Goal: Contribute content: Add original content to the website for others to see

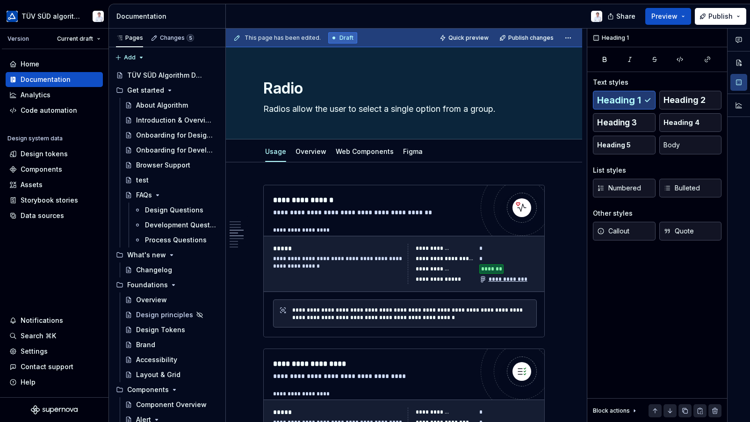
scroll to position [784, 0]
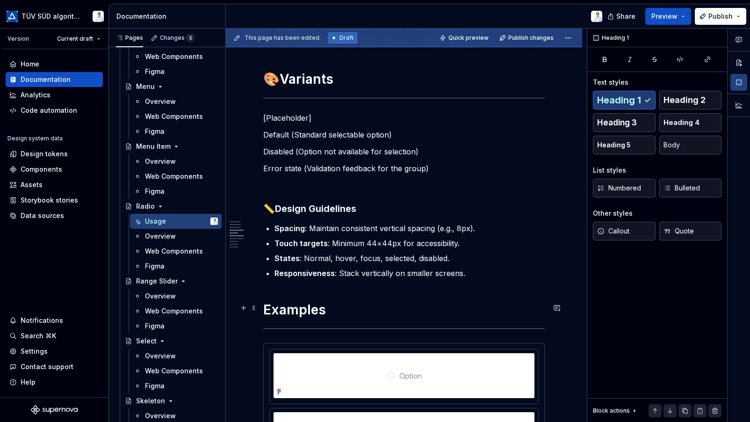
click at [342, 303] on h1 "Examples" at bounding box center [404, 309] width 282 height 17
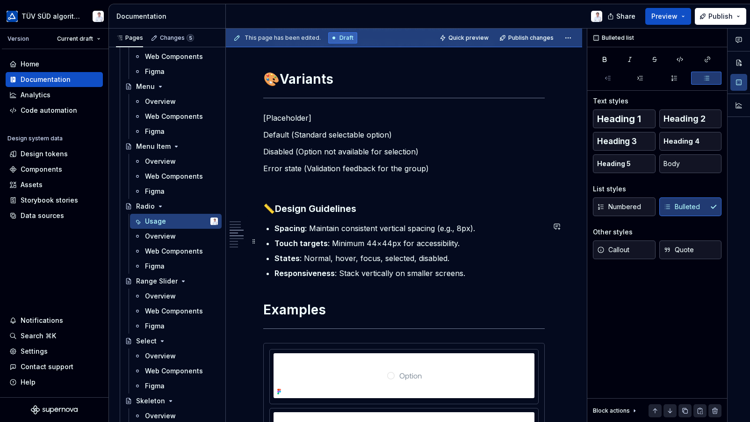
click at [372, 244] on p "Touch targets : Minimum 44×44px for accessibility." at bounding box center [410, 243] width 270 height 11
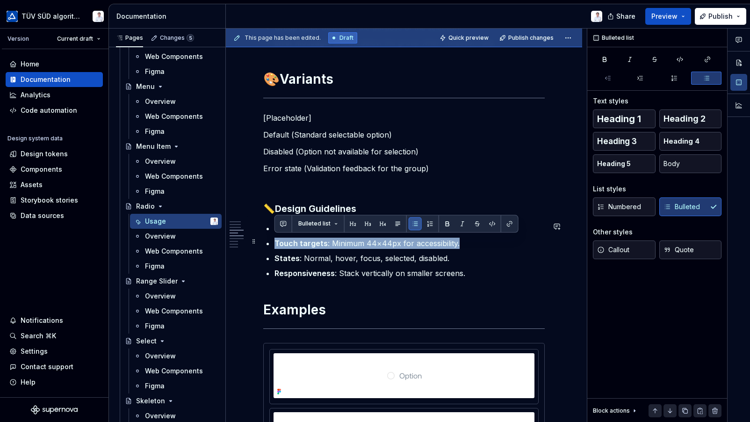
drag, startPoint x: 463, startPoint y: 242, endPoint x: 274, endPoint y: 239, distance: 189.0
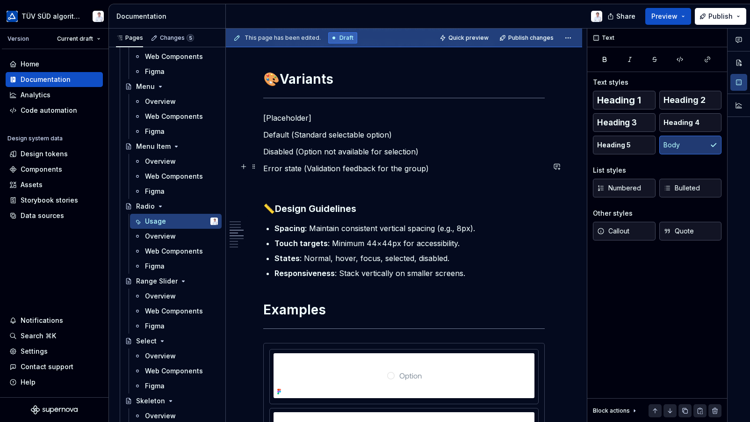
click at [478, 163] on p "Error state (Validation feedback for the group)" at bounding box center [404, 168] width 282 height 11
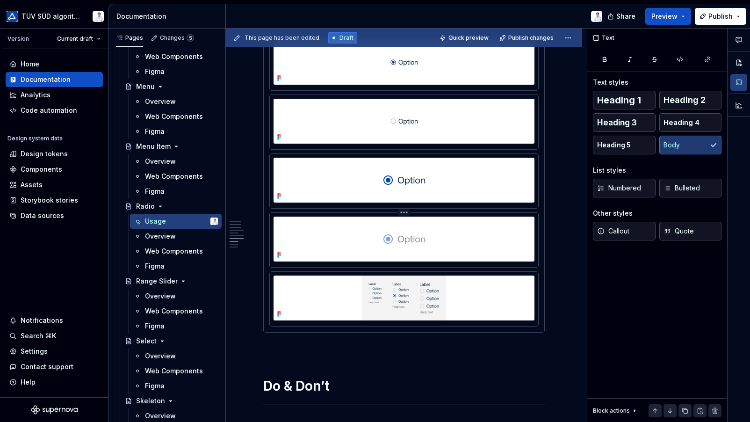
scroll to position [2000, 0]
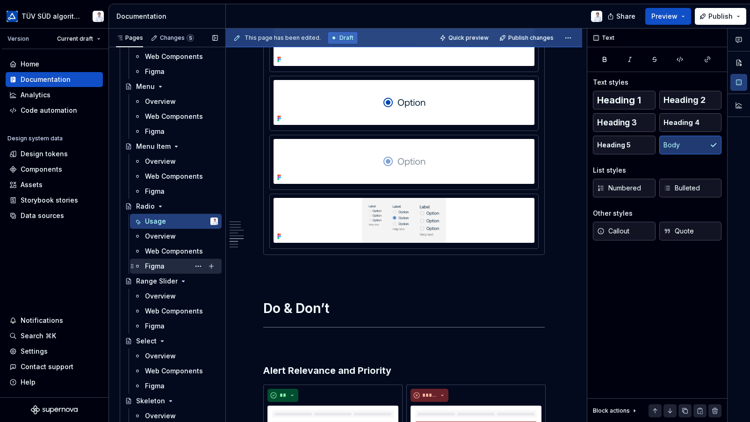
click at [165, 261] on div "Figma" at bounding box center [181, 266] width 73 height 13
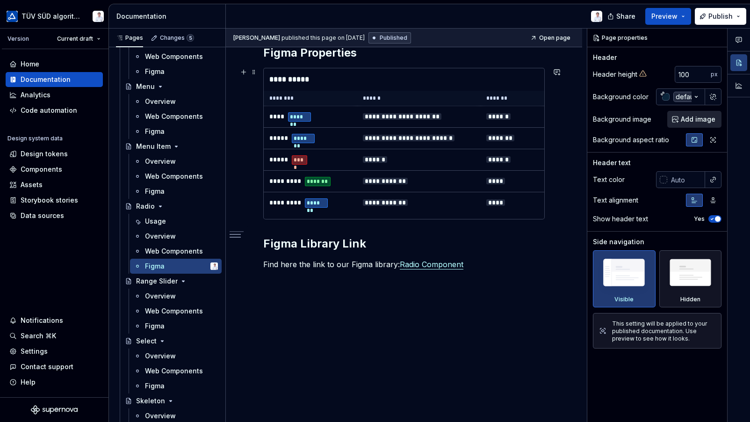
scroll to position [203, 0]
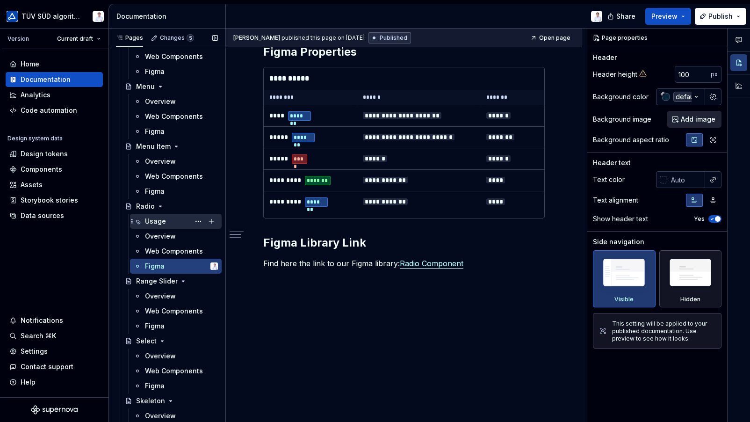
click at [169, 224] on div "Usage" at bounding box center [181, 221] width 73 height 13
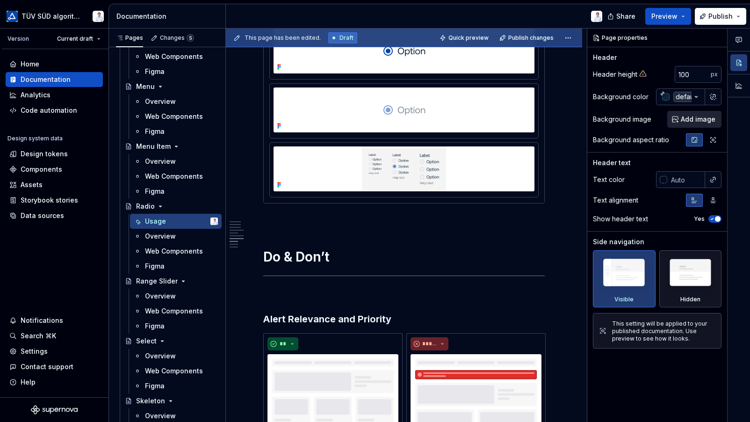
scroll to position [2152, 0]
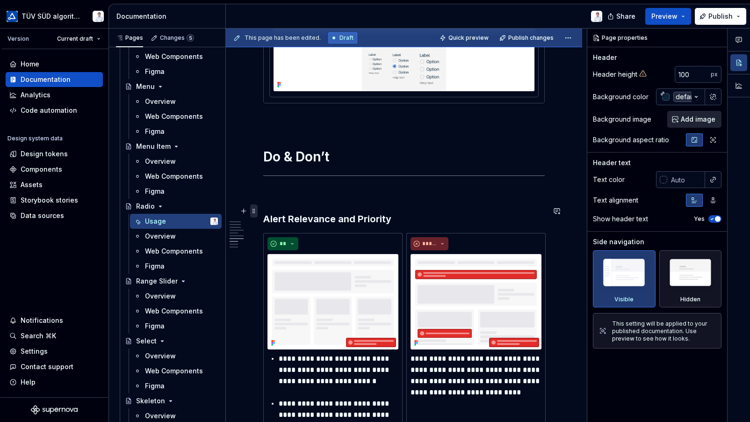
click at [254, 209] on span at bounding box center [253, 210] width 7 height 13
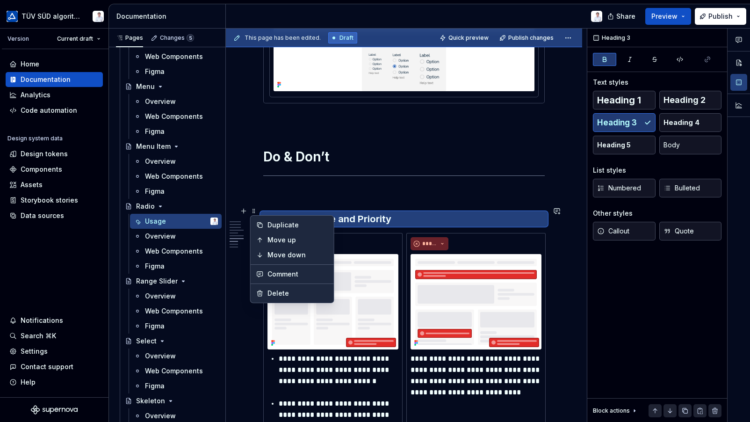
click at [302, 190] on p at bounding box center [404, 195] width 282 height 11
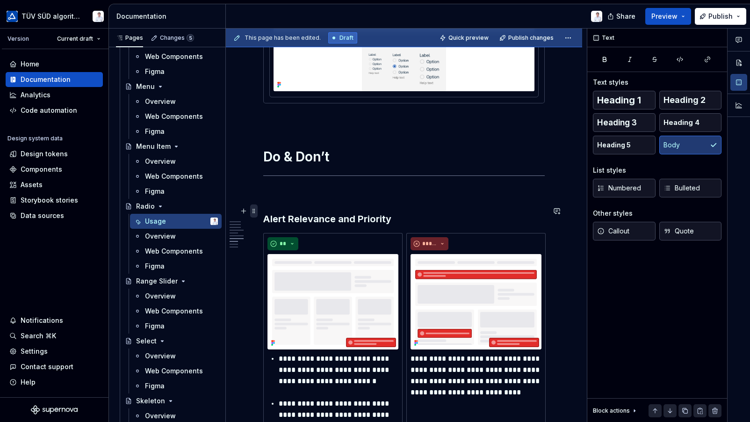
click at [254, 210] on span at bounding box center [253, 210] width 7 height 13
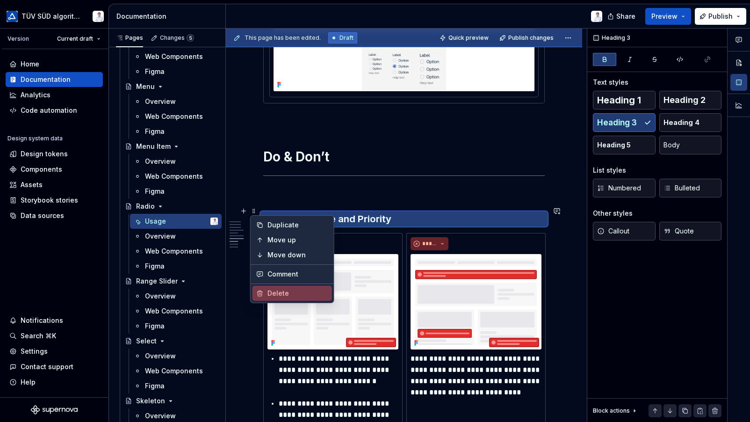
click at [270, 291] on div "Delete" at bounding box center [298, 293] width 61 height 9
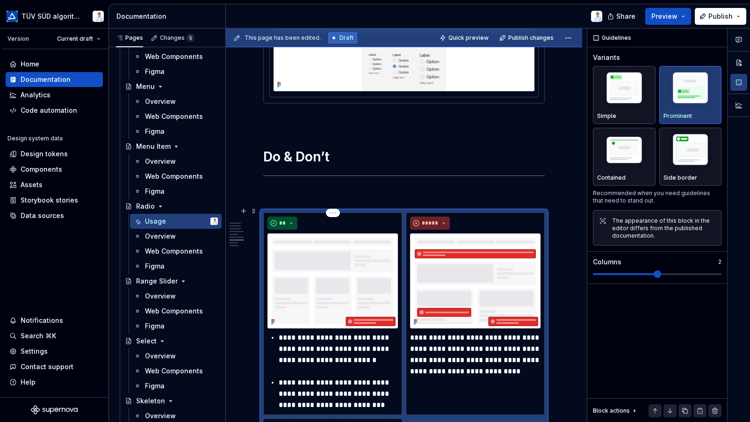
scroll to position [2166, 0]
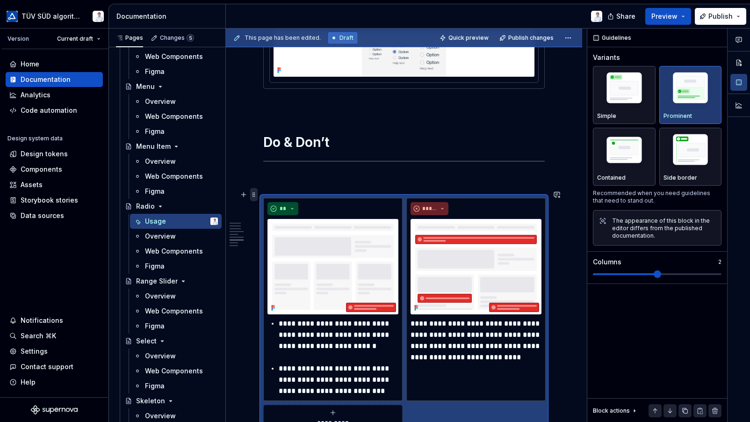
click at [254, 192] on span at bounding box center [253, 194] width 7 height 13
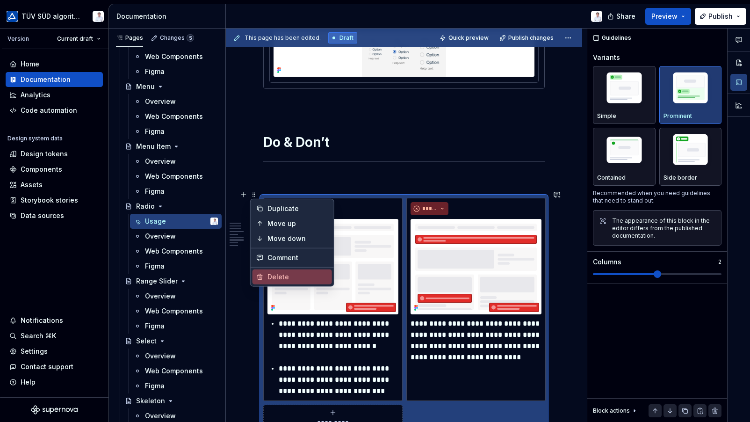
click at [276, 273] on div "Delete" at bounding box center [298, 276] width 61 height 9
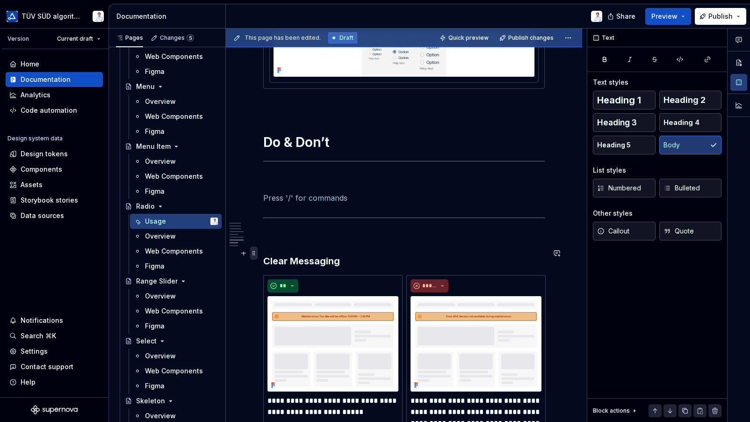
click at [255, 257] on span at bounding box center [253, 253] width 7 height 13
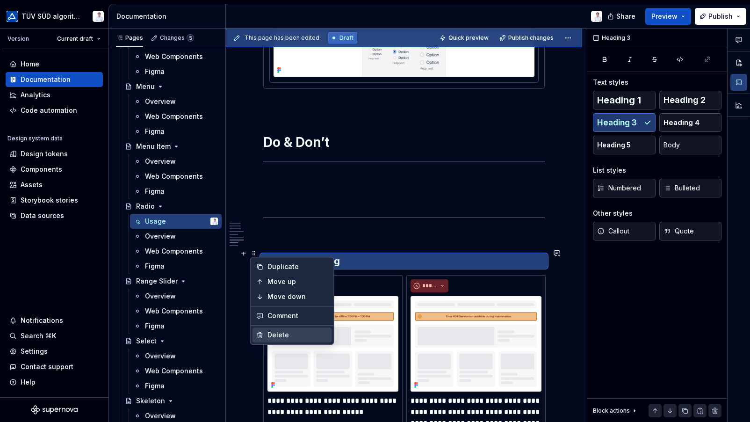
click at [273, 329] on div "Delete" at bounding box center [293, 334] width 80 height 15
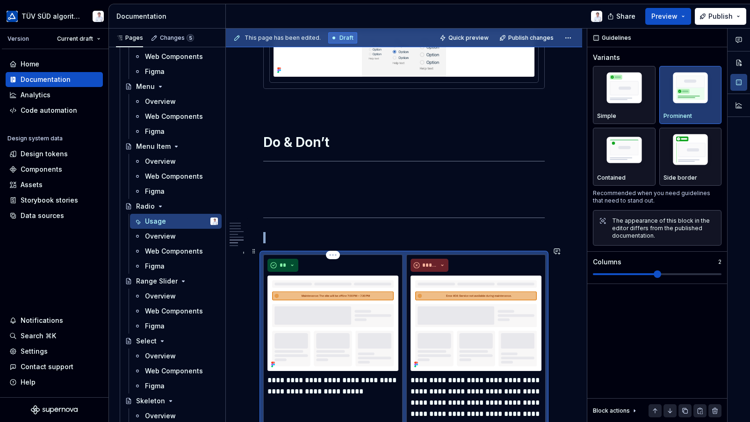
scroll to position [2201, 0]
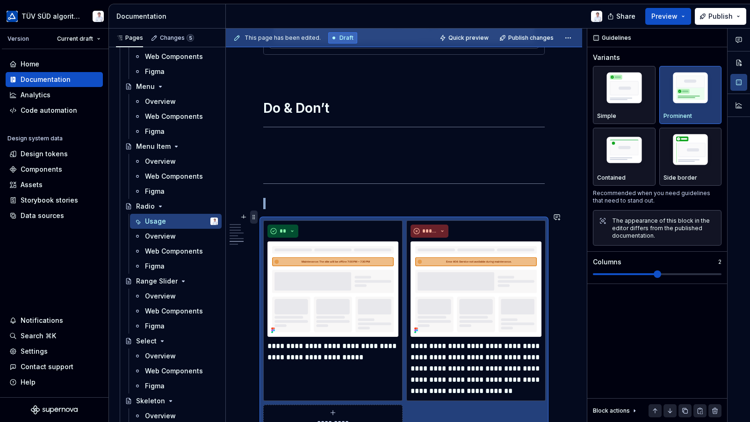
click at [254, 214] on span at bounding box center [253, 217] width 7 height 13
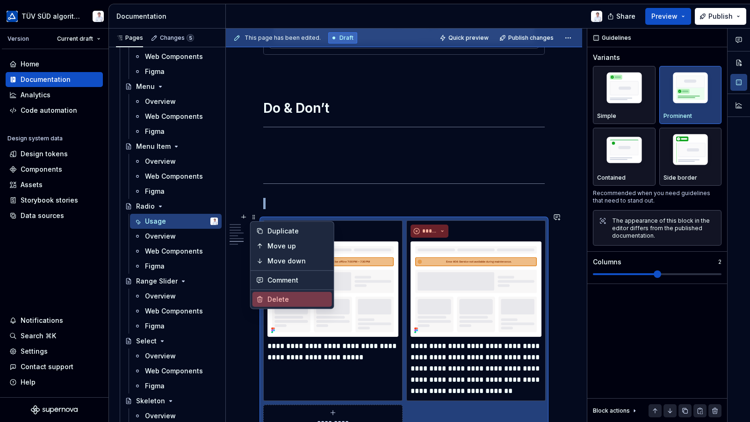
click at [269, 296] on div "Delete" at bounding box center [298, 299] width 61 height 9
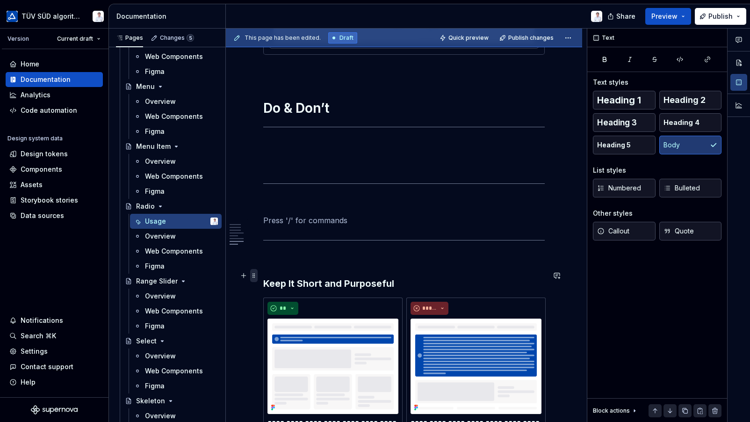
click at [254, 275] on span at bounding box center [253, 275] width 7 height 13
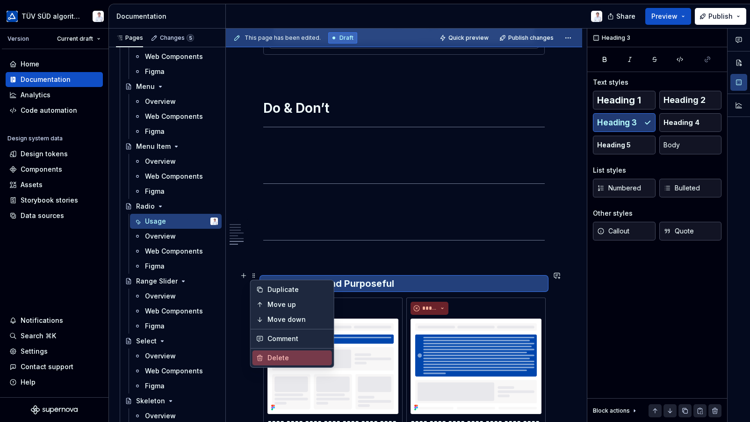
click at [269, 354] on div "Delete" at bounding box center [298, 357] width 61 height 9
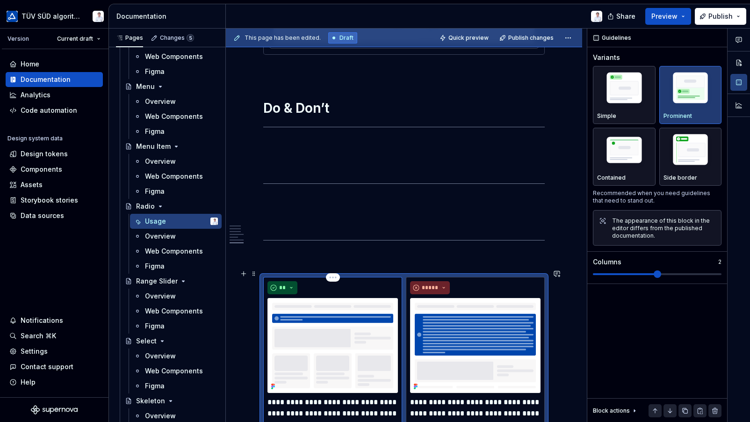
scroll to position [2246, 0]
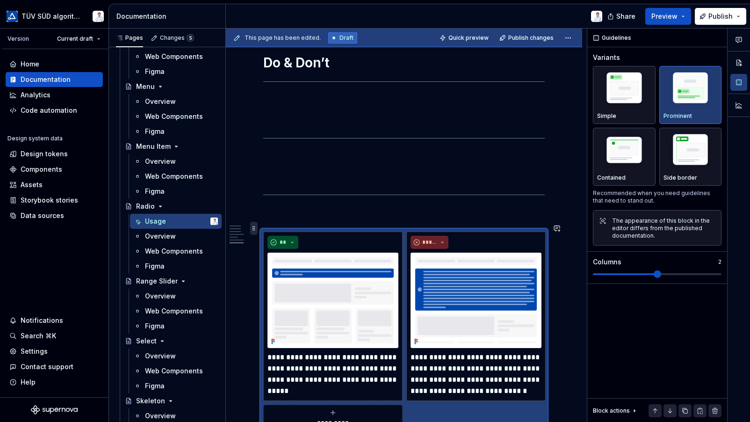
click at [255, 226] on span at bounding box center [253, 228] width 7 height 13
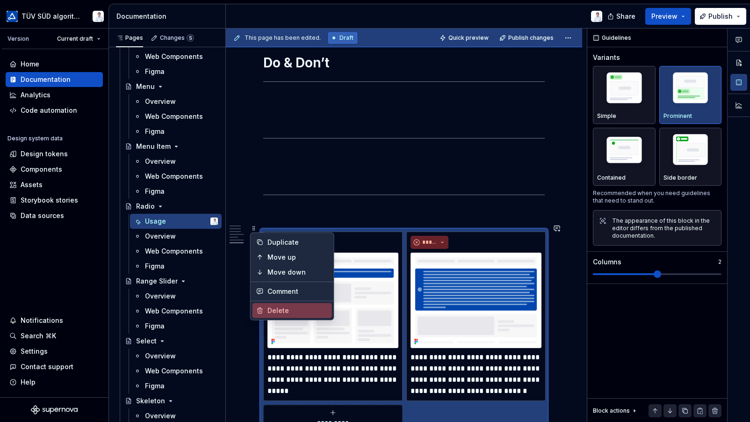
click at [278, 307] on div "Delete" at bounding box center [298, 310] width 61 height 9
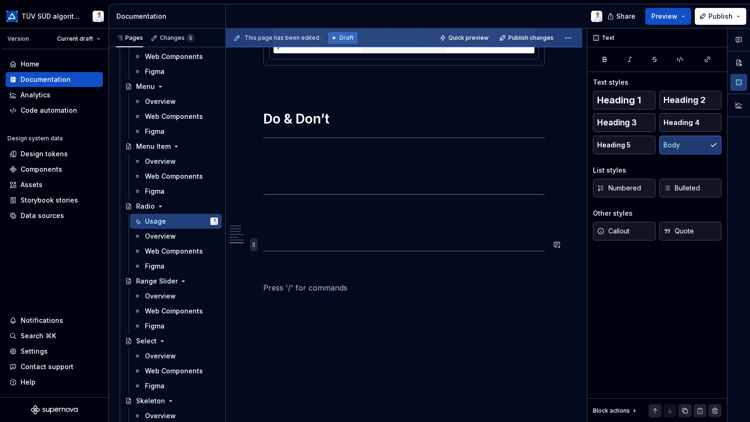
click at [255, 242] on span at bounding box center [253, 244] width 7 height 13
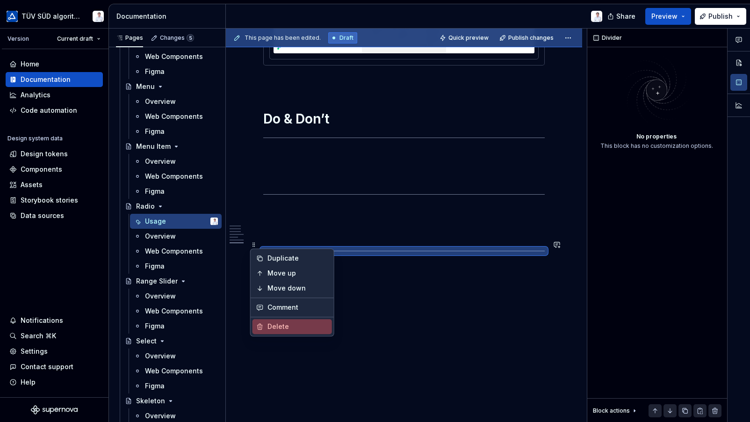
click at [275, 324] on div "Delete" at bounding box center [298, 326] width 61 height 9
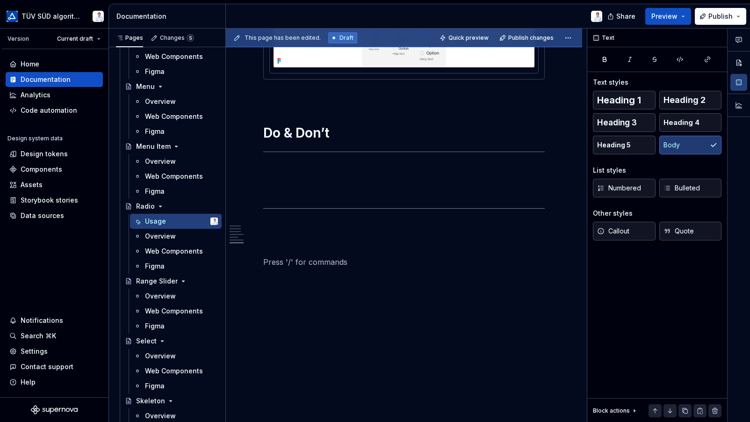
scroll to position [2167, 0]
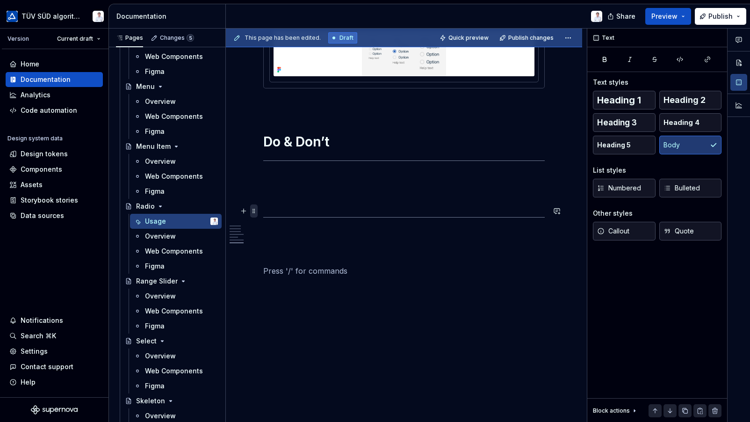
click at [254, 208] on span at bounding box center [253, 210] width 7 height 13
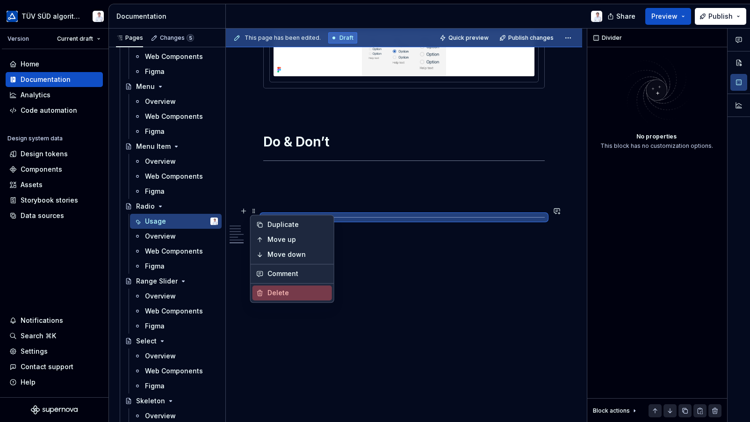
click at [270, 291] on div "Delete" at bounding box center [298, 292] width 61 height 9
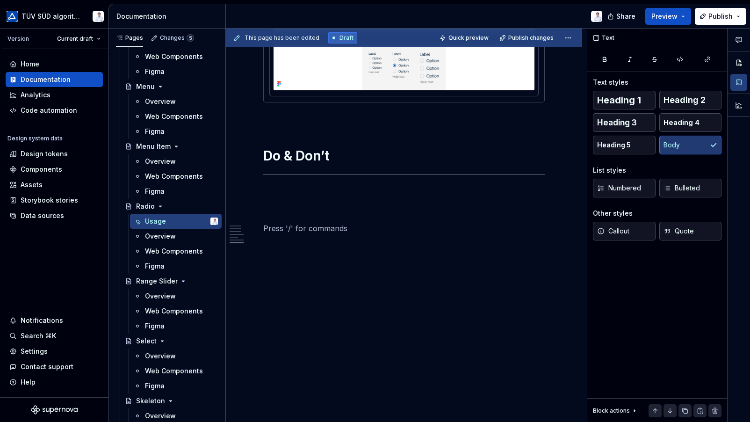
scroll to position [2144, 0]
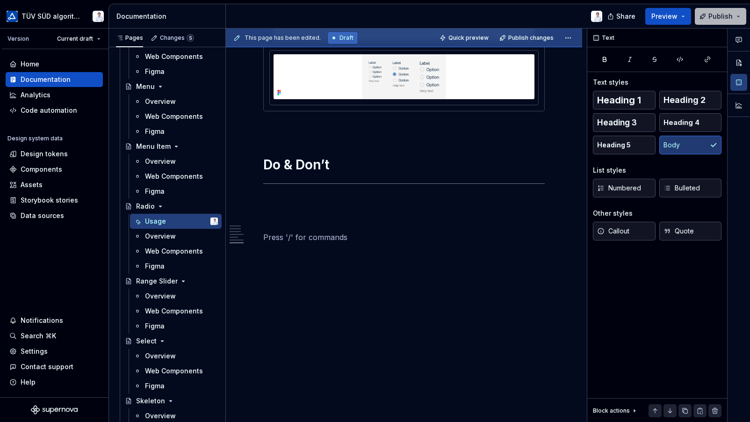
click at [718, 15] on span "Publish" at bounding box center [721, 16] width 24 height 9
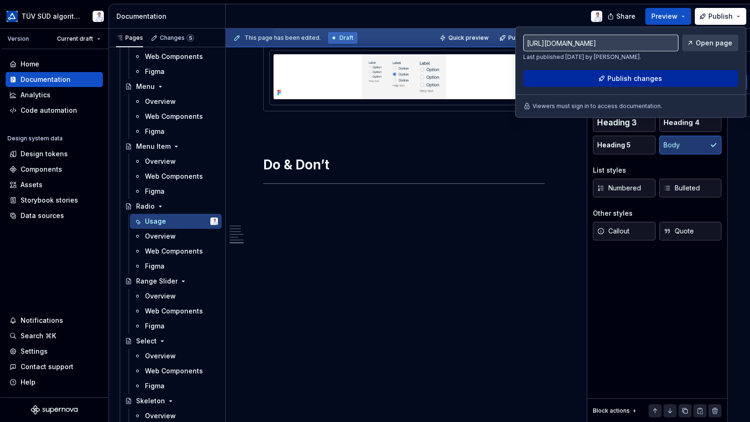
drag, startPoint x: 718, startPoint y: 15, endPoint x: 659, endPoint y: 77, distance: 85.7
click at [659, 77] on span "Publish changes" at bounding box center [635, 78] width 55 height 9
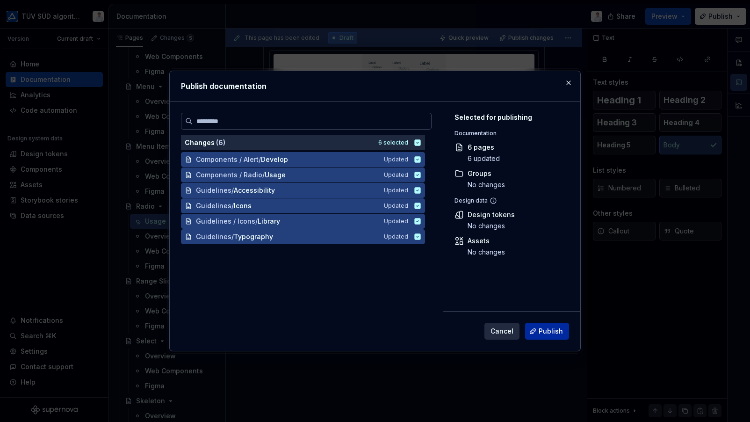
click at [544, 324] on button "Publish" at bounding box center [547, 331] width 44 height 17
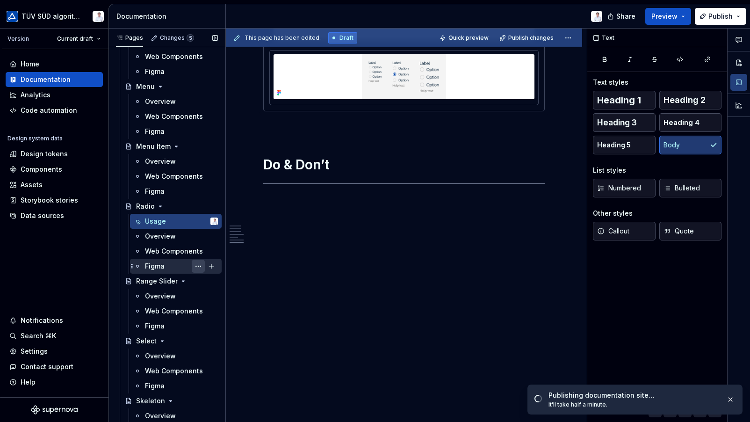
click at [196, 265] on button "Page tree" at bounding box center [198, 266] width 13 height 13
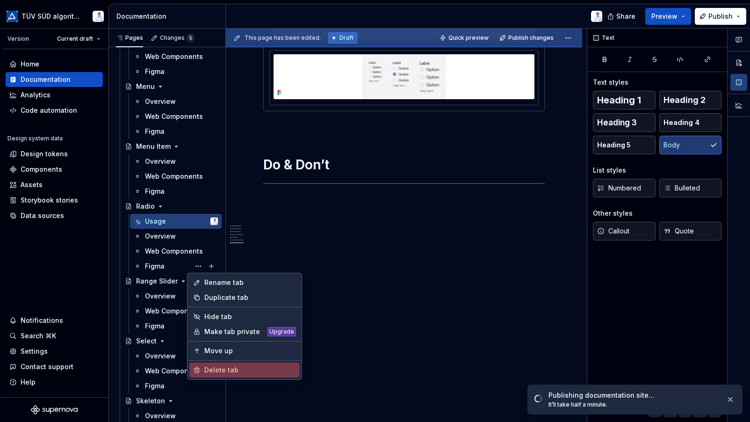
click at [213, 371] on div "Delete tab" at bounding box center [250, 369] width 92 height 9
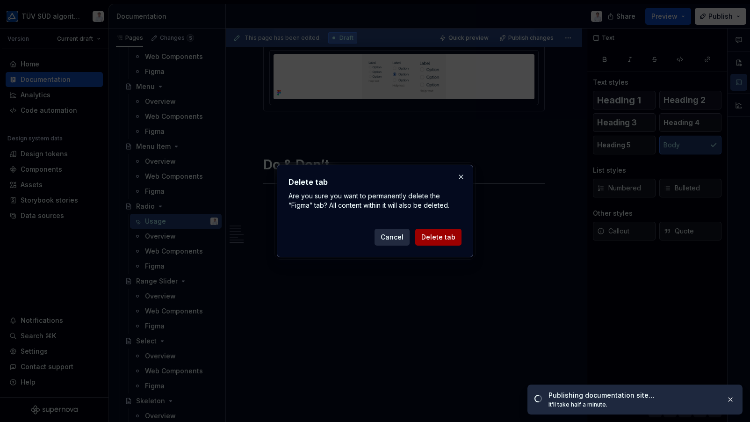
click at [428, 237] on span "Delete tab" at bounding box center [438, 237] width 34 height 9
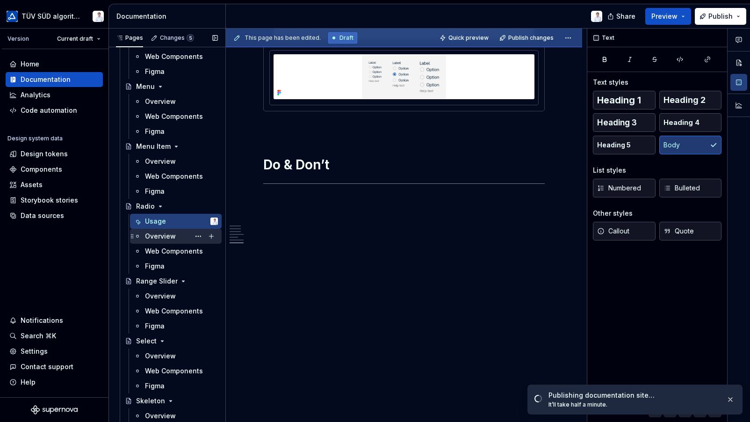
click at [171, 235] on div "Overview" at bounding box center [160, 236] width 31 height 9
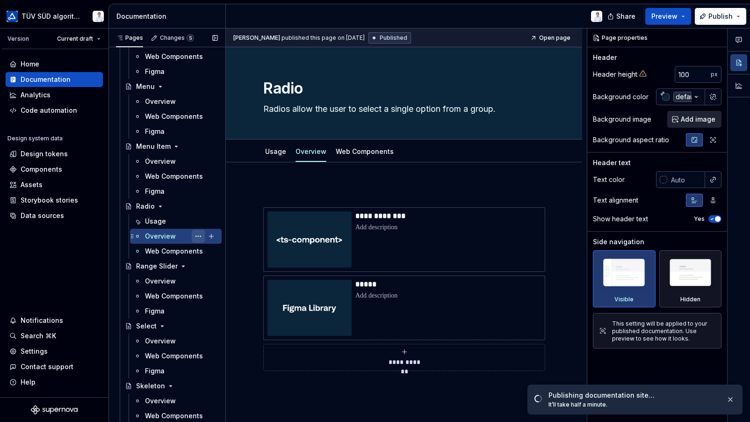
click at [192, 234] on button "Page tree" at bounding box center [198, 236] width 13 height 13
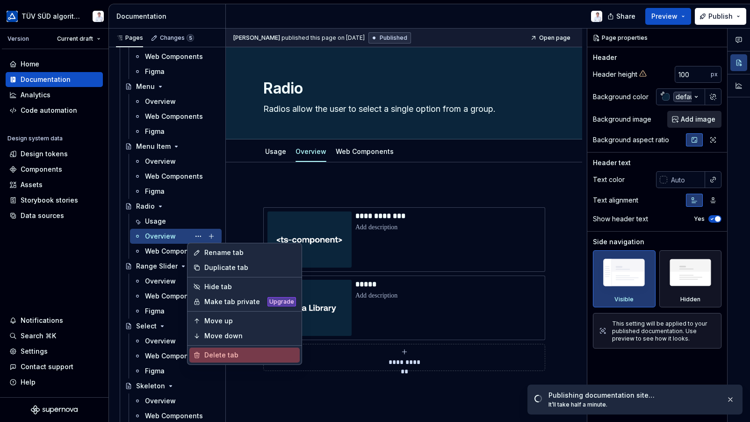
click at [222, 351] on div "Delete tab" at bounding box center [250, 354] width 92 height 9
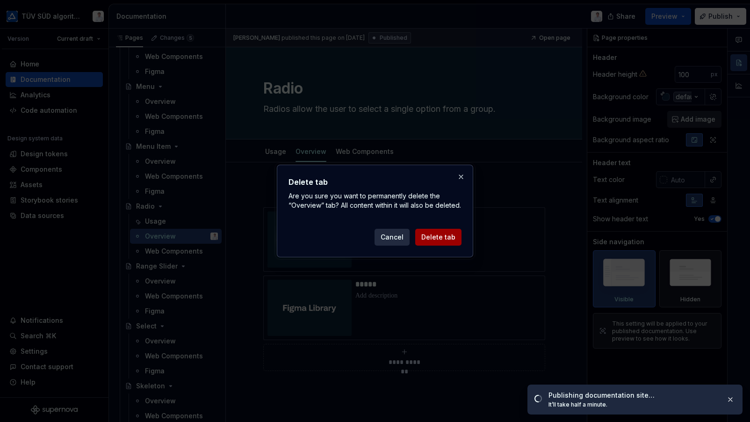
click at [427, 242] on span "Delete tab" at bounding box center [438, 237] width 34 height 9
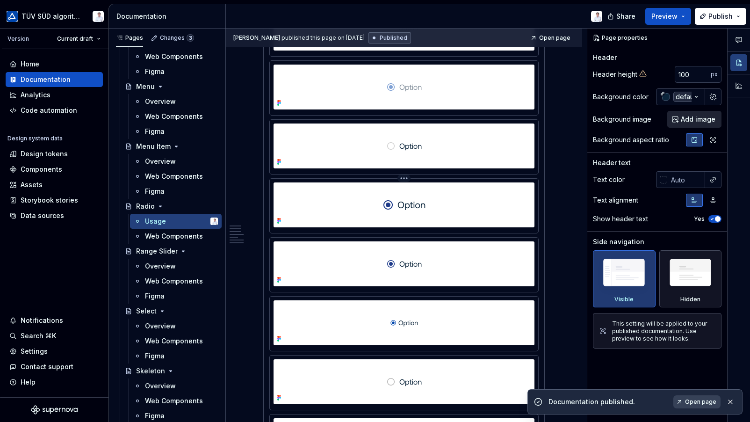
scroll to position [1310, 0]
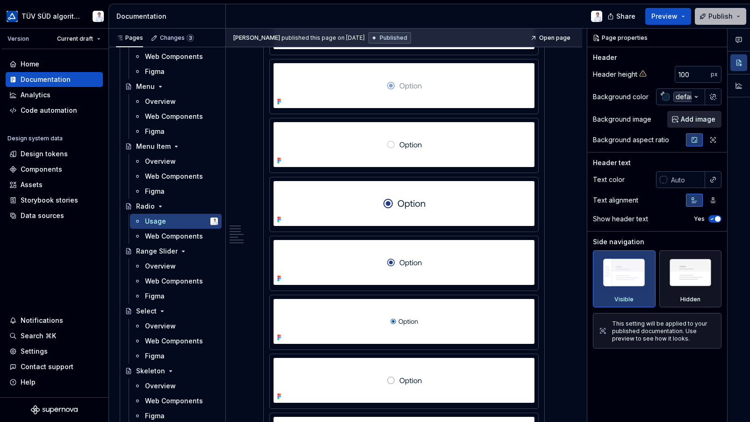
click at [718, 14] on span "Publish" at bounding box center [721, 16] width 24 height 9
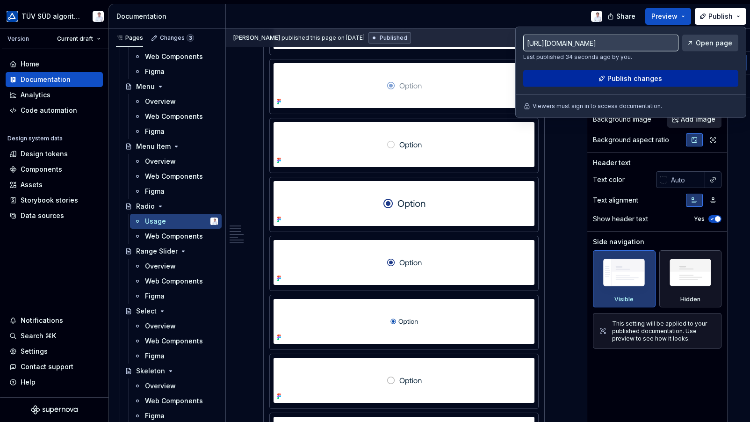
click at [621, 76] on span "Publish changes" at bounding box center [635, 78] width 55 height 9
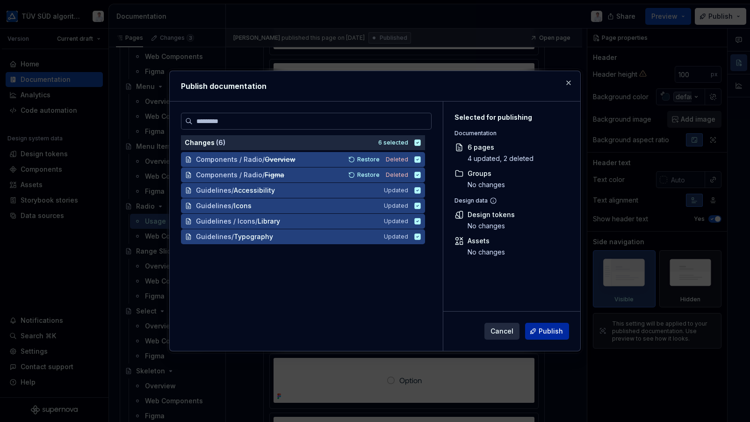
click at [539, 330] on button "Publish" at bounding box center [547, 331] width 44 height 17
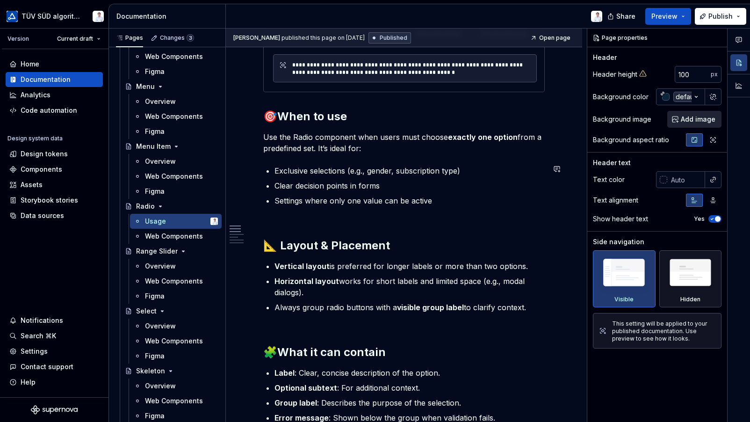
scroll to position [421, 0]
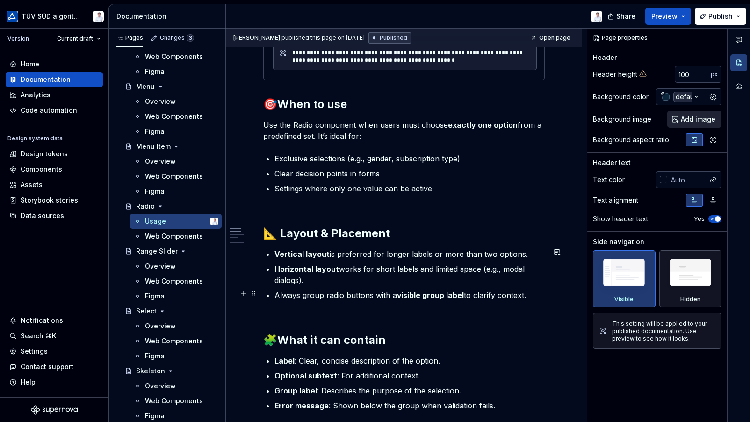
click at [385, 290] on p "Always group radio buttons with a visible group label to clarify context." at bounding box center [410, 295] width 270 height 11
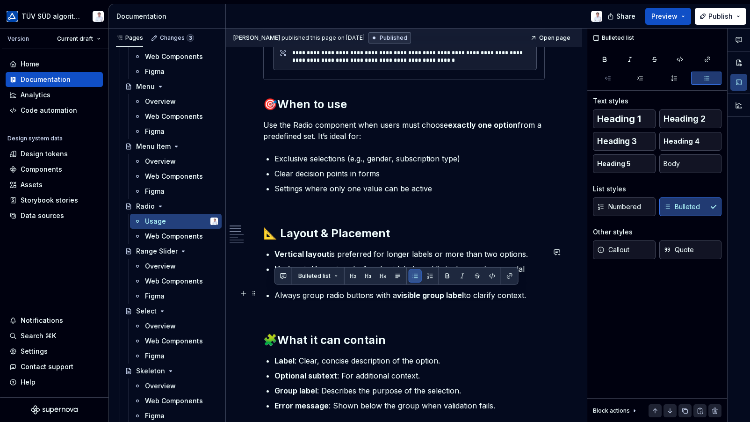
drag, startPoint x: 528, startPoint y: 292, endPoint x: 275, endPoint y: 292, distance: 252.6
click at [275, 292] on p "Always group radio buttons with a visible group label to clarify context." at bounding box center [410, 295] width 270 height 11
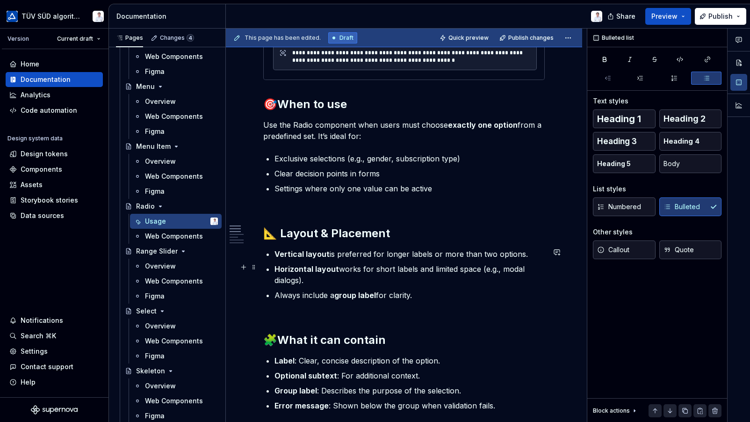
click at [320, 279] on p "Horizontal layout works for short labels and limited space (e.g., modal dialogs…" at bounding box center [410, 274] width 270 height 22
drag, startPoint x: 324, startPoint y: 279, endPoint x: 274, endPoint y: 268, distance: 51.3
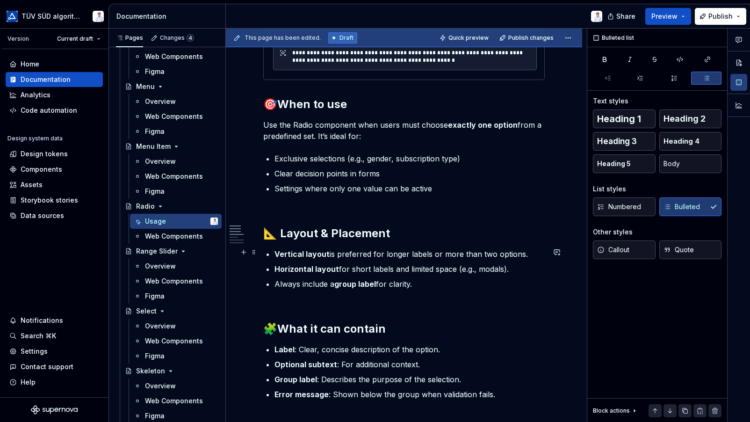
click at [421, 250] on p "Vertical layout is preferred for longer labels or more than two options." at bounding box center [410, 253] width 270 height 11
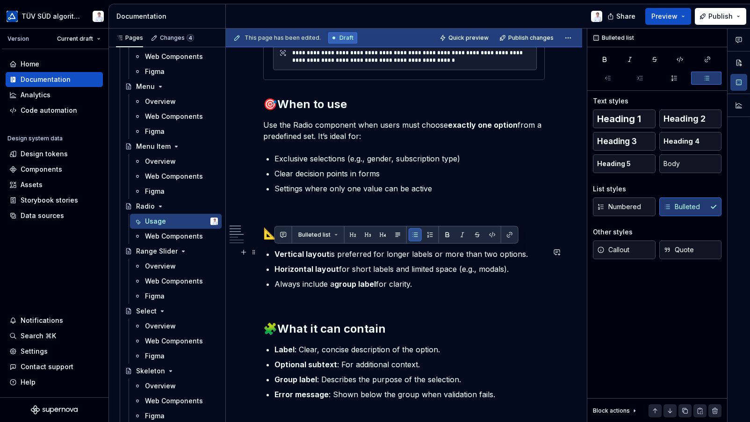
drag, startPoint x: 524, startPoint y: 250, endPoint x: 273, endPoint y: 252, distance: 251.2
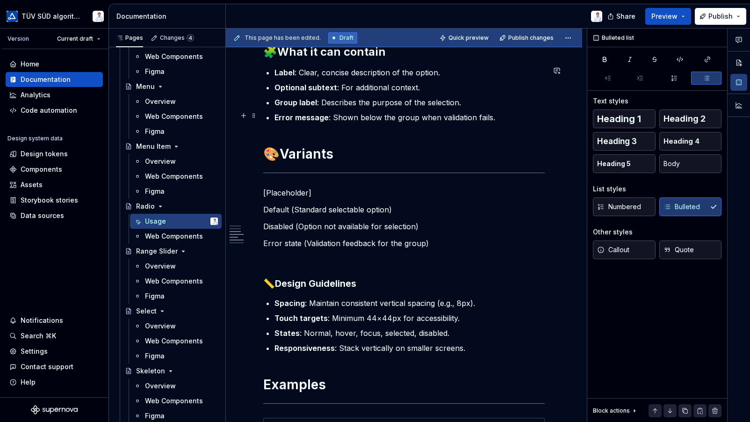
scroll to position [702, 0]
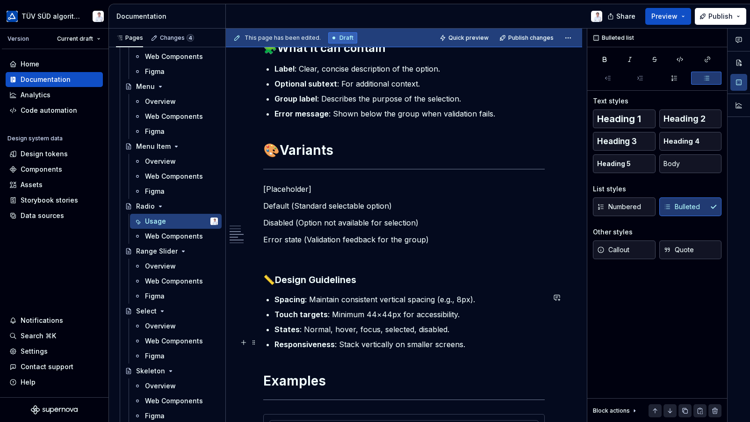
click at [451, 342] on p "Responsiveness : Stack vertically on smaller screens." at bounding box center [410, 344] width 270 height 11
click at [464, 342] on p "Responsiveness : Stack vertically on smaller screens." at bounding box center [410, 344] width 270 height 11
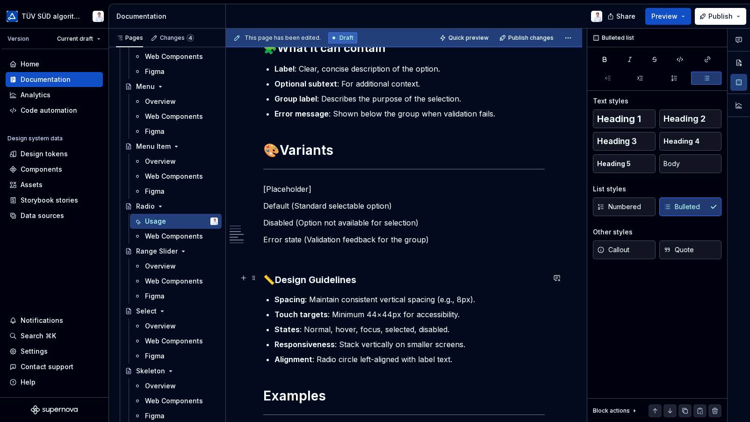
click at [439, 273] on h3 "📏 Design Guidelines" at bounding box center [404, 279] width 282 height 13
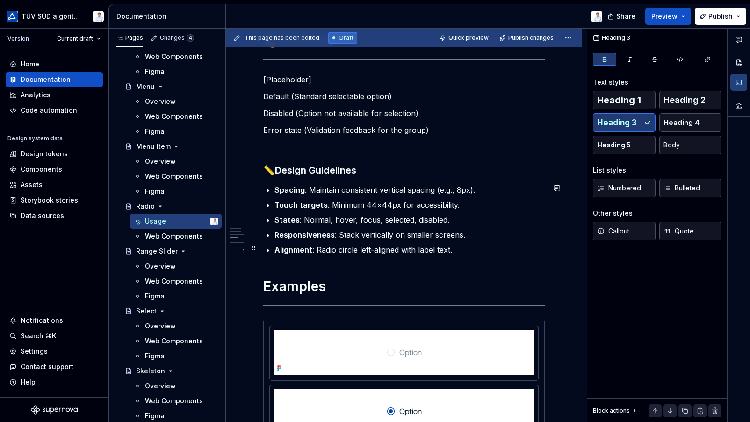
scroll to position [889, 0]
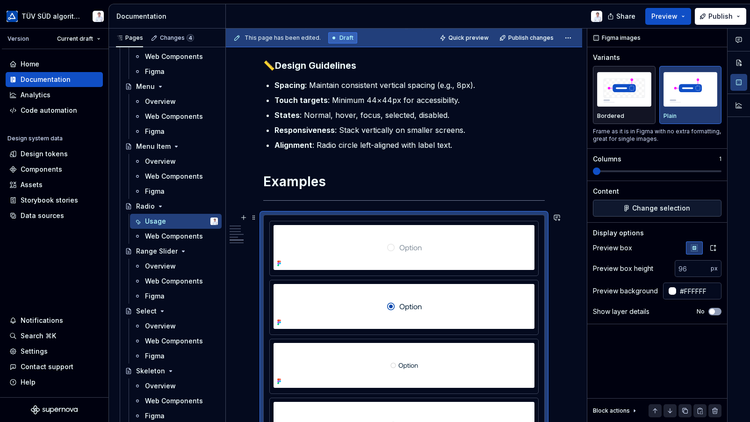
scroll to position [913, 0]
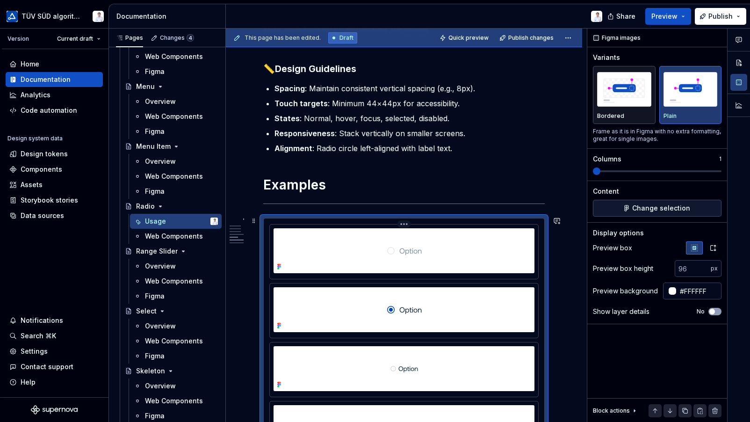
click at [433, 264] on div at bounding box center [404, 250] width 261 height 45
click at [440, 243] on div at bounding box center [404, 250] width 261 height 45
click at [642, 205] on span "Change selection" at bounding box center [661, 207] width 58 height 9
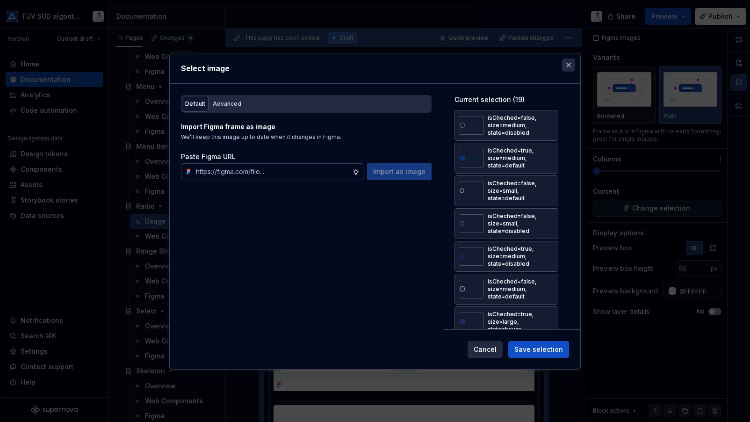
click at [568, 63] on button "button" at bounding box center [568, 64] width 13 height 13
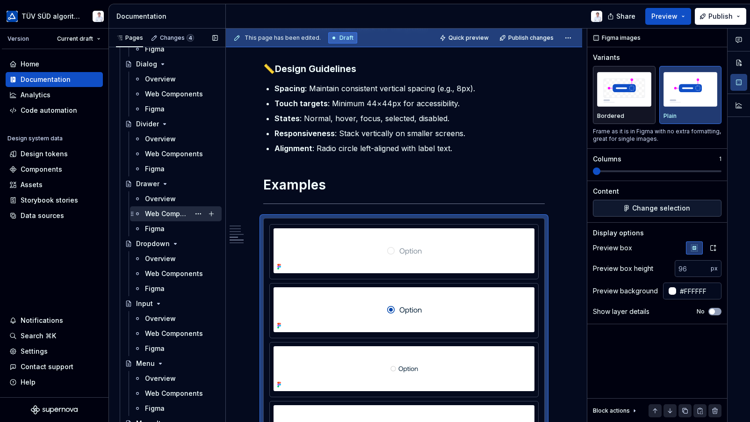
scroll to position [936, 0]
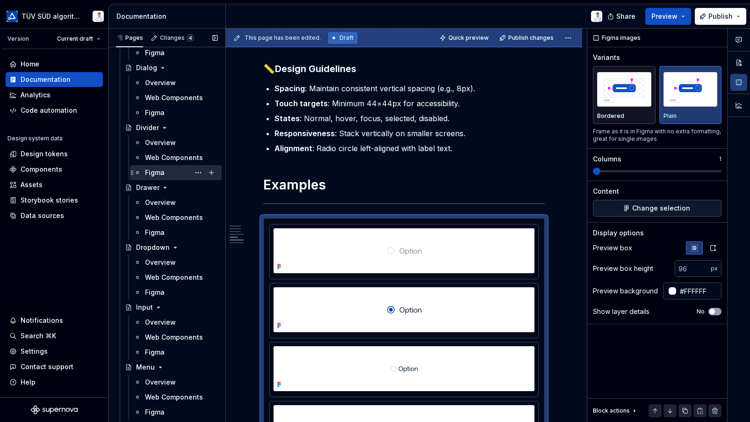
click at [161, 176] on div "Figma" at bounding box center [155, 172] width 20 height 9
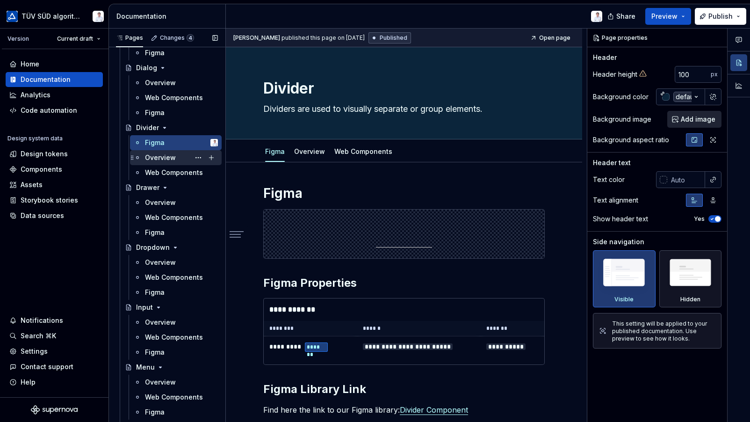
click at [162, 155] on div "Overview" at bounding box center [160, 157] width 31 height 9
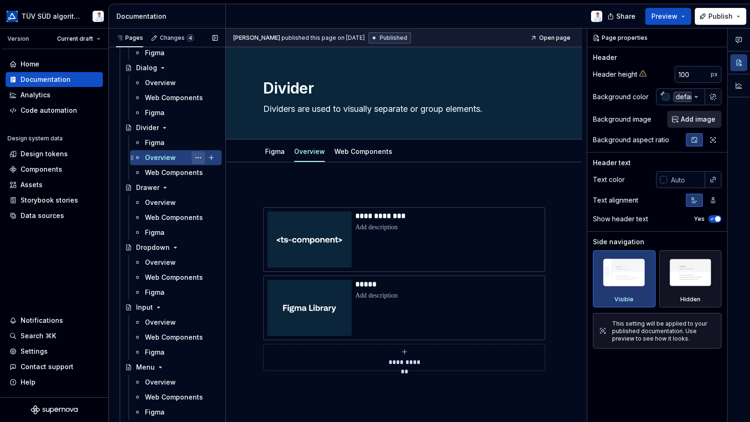
click at [194, 157] on button "Page tree" at bounding box center [198, 157] width 13 height 13
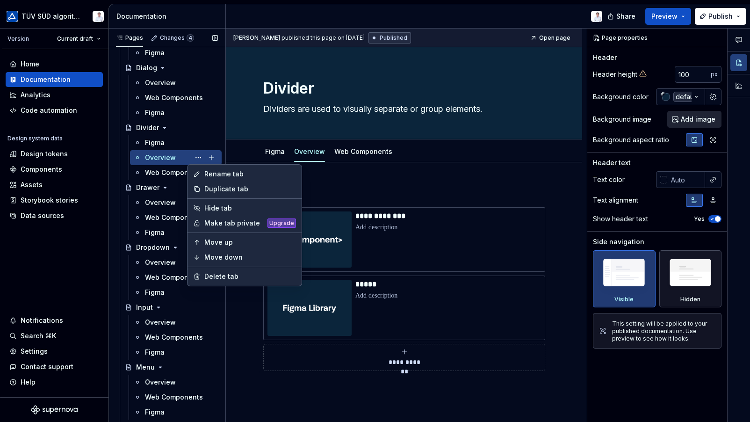
click at [171, 155] on div "Pages Changes 4 Add Accessibility guide for tree Page tree. Navigate the tree w…" at bounding box center [167, 228] width 117 height 398
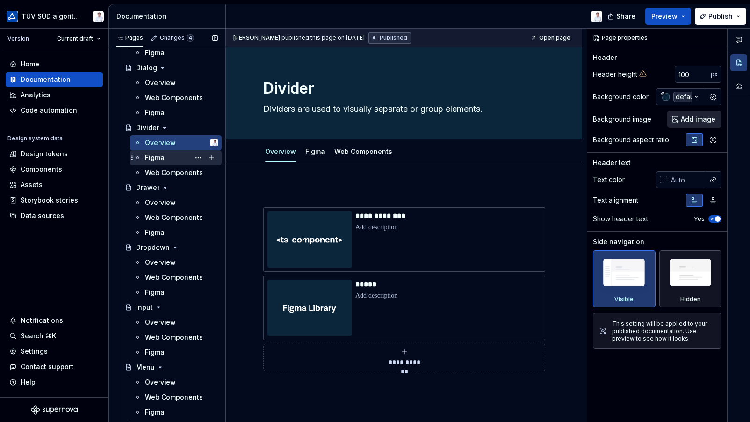
click at [160, 156] on div "Figma" at bounding box center [155, 157] width 20 height 9
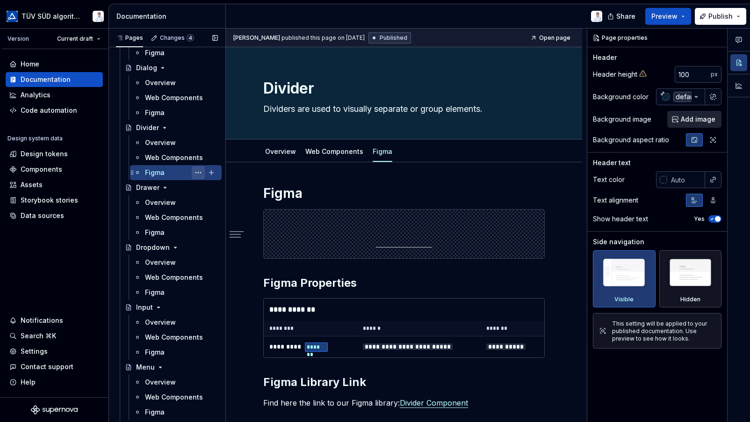
click at [192, 171] on button "Page tree" at bounding box center [198, 172] width 13 height 13
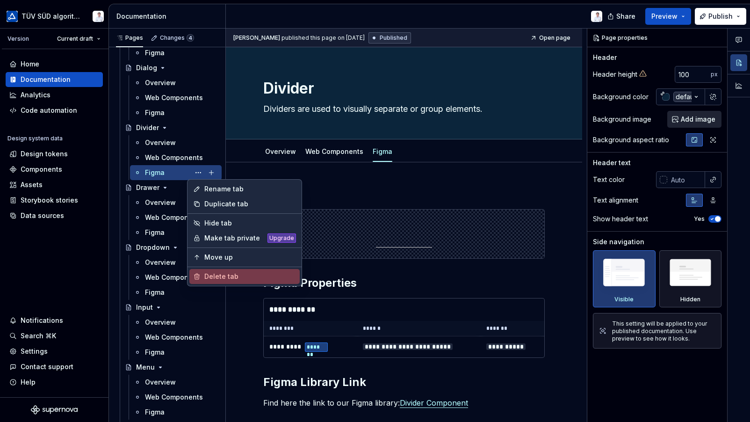
click at [217, 275] on div "Delete tab" at bounding box center [250, 276] width 92 height 9
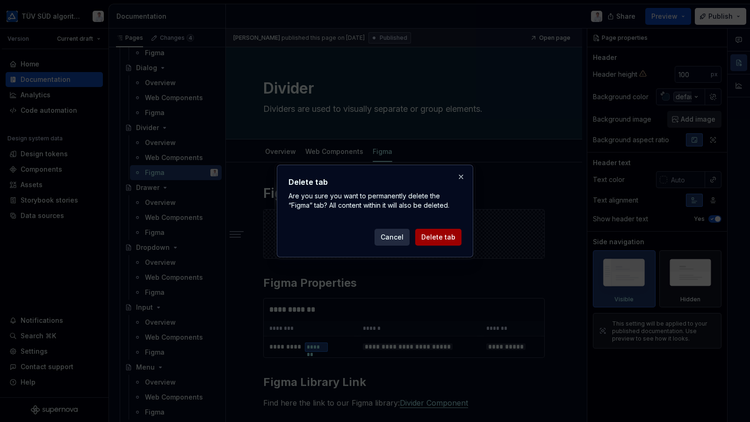
click at [424, 238] on span "Delete tab" at bounding box center [438, 237] width 34 height 9
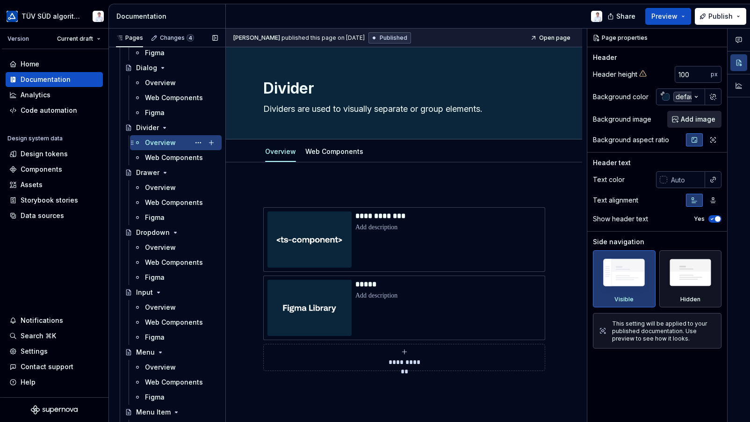
click at [170, 141] on div "Overview" at bounding box center [160, 142] width 31 height 9
click at [166, 141] on div "Overview" at bounding box center [160, 142] width 31 height 9
click at [192, 141] on button "Page tree" at bounding box center [198, 142] width 13 height 13
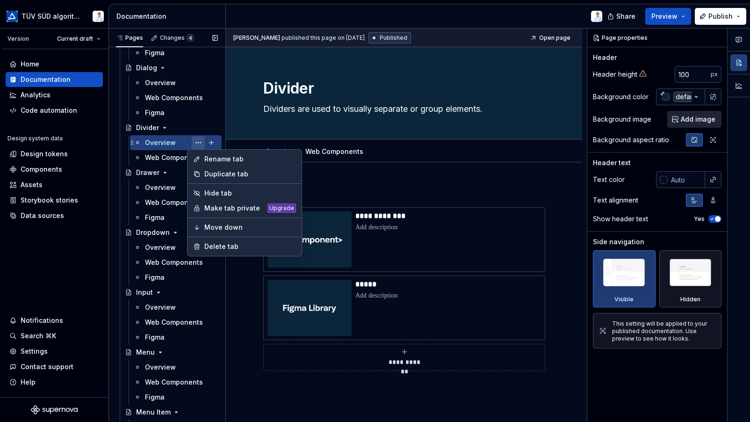
type textarea "*"
click at [210, 160] on div "Rename tab" at bounding box center [250, 158] width 92 height 9
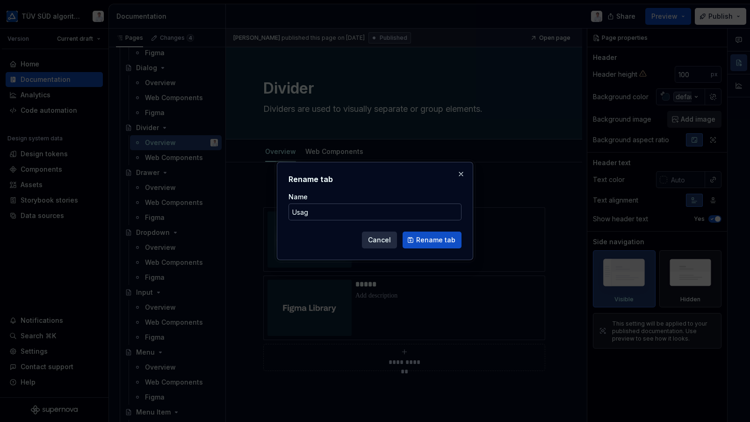
type input "Usage"
click button "Rename tab" at bounding box center [432, 240] width 59 height 17
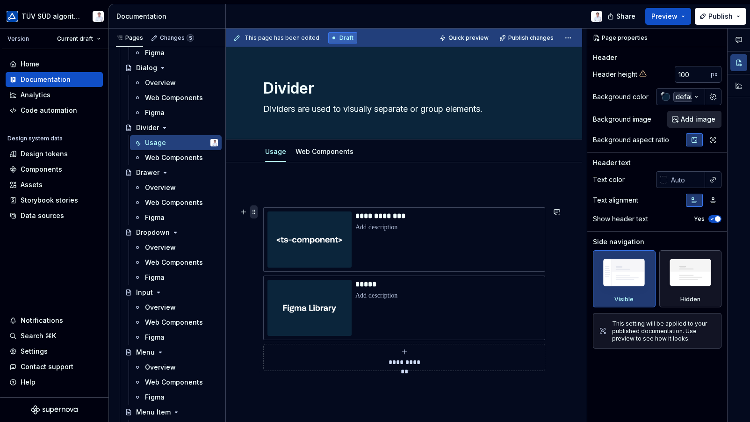
click at [251, 210] on span at bounding box center [253, 211] width 7 height 13
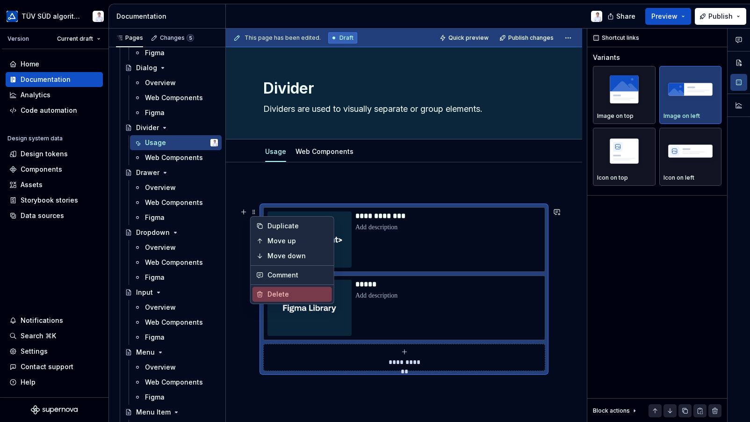
click at [277, 293] on div "Delete" at bounding box center [298, 294] width 61 height 9
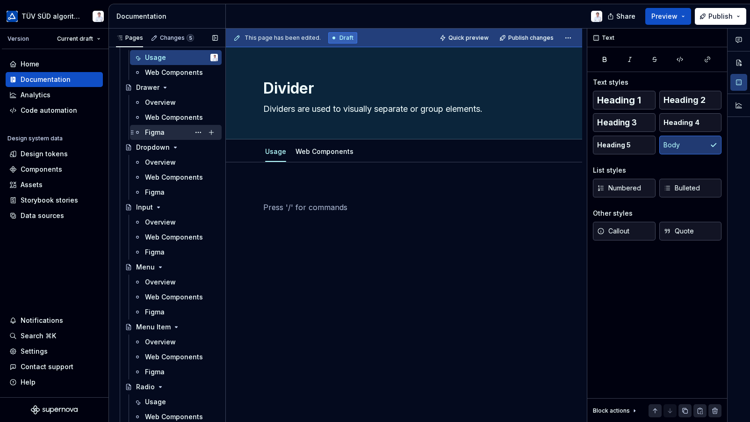
scroll to position [1029, 0]
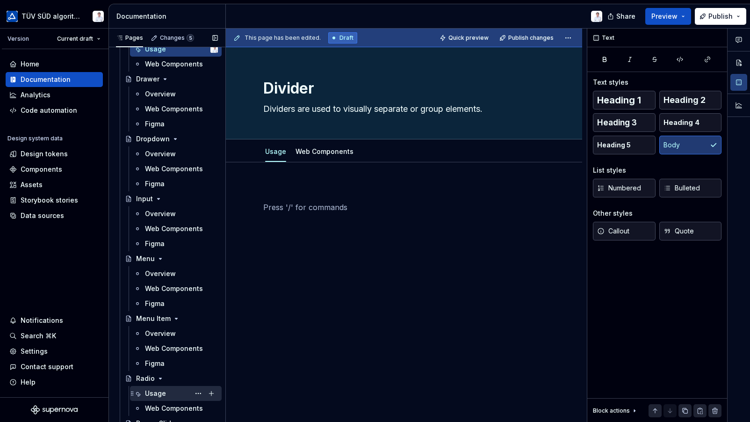
click at [154, 390] on div "Usage" at bounding box center [155, 393] width 21 height 9
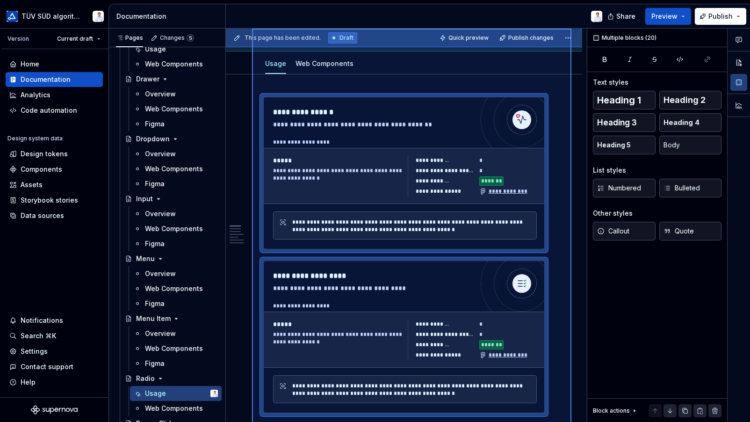
scroll to position [88, 0]
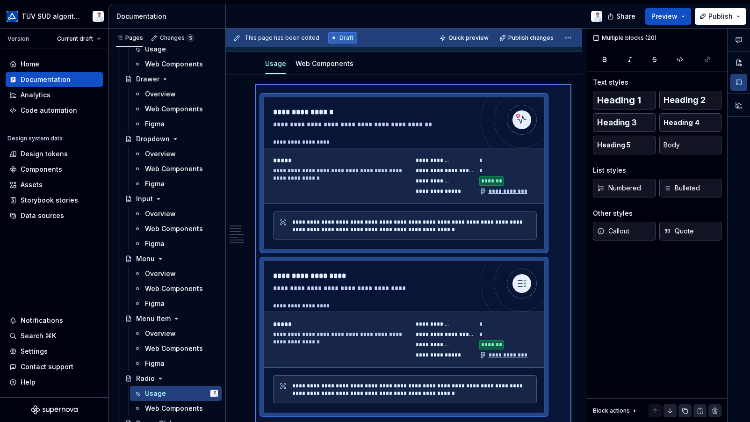
drag, startPoint x: 494, startPoint y: 256, endPoint x: 255, endPoint y: 84, distance: 294.6
click at [255, 84] on div "**********" at bounding box center [406, 226] width 361 height 394
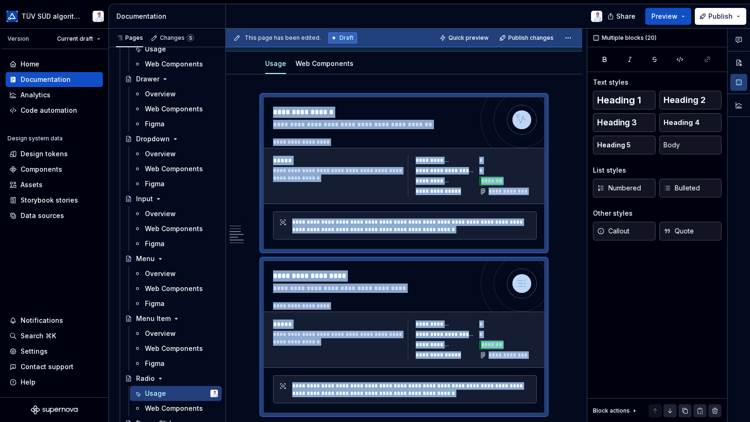
scroll to position [695, 0]
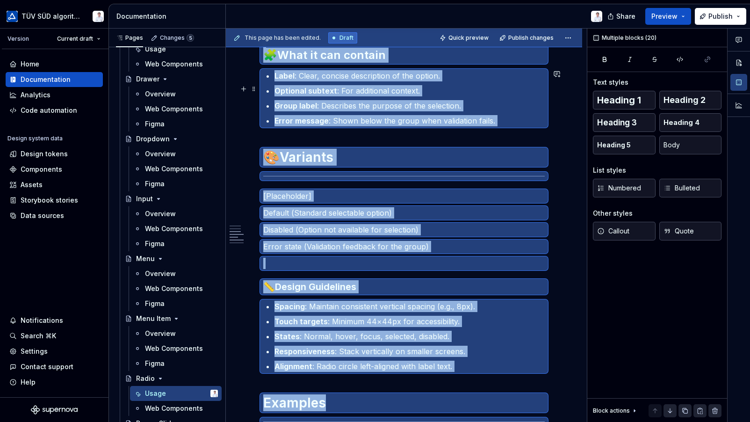
copy div "**********"
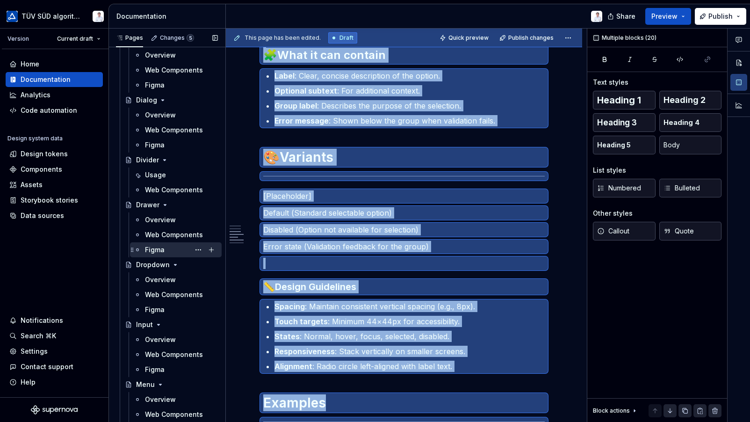
scroll to position [889, 0]
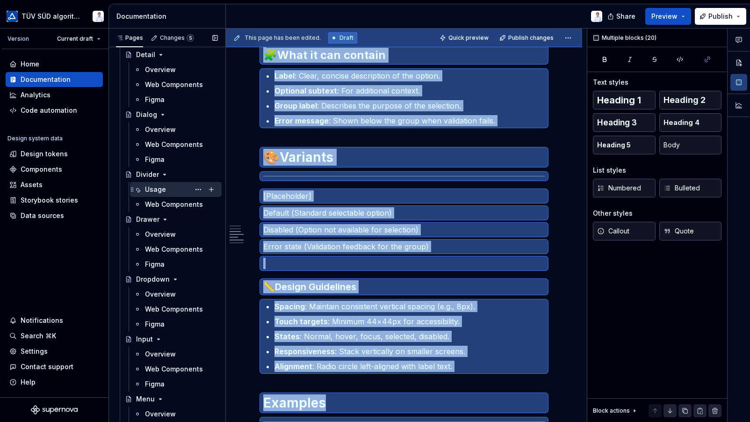
click at [160, 189] on div "Usage" at bounding box center [155, 189] width 21 height 9
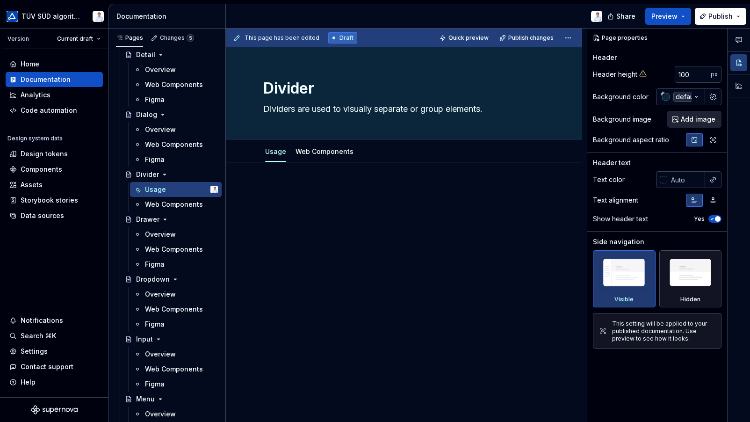
click at [290, 208] on p at bounding box center [404, 207] width 282 height 11
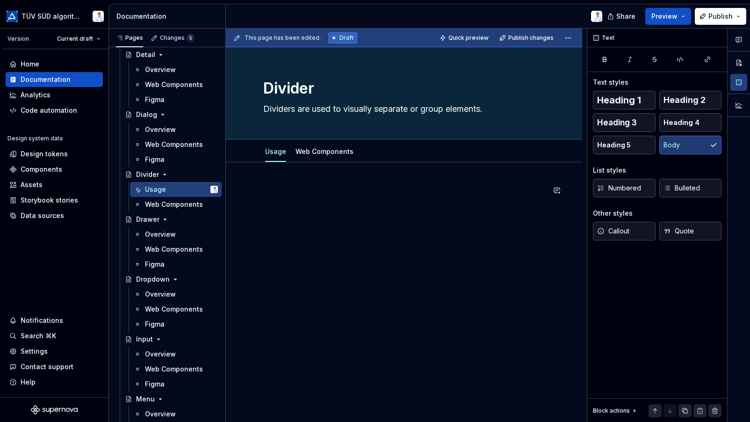
click at [282, 182] on div at bounding box center [404, 260] width 356 height 196
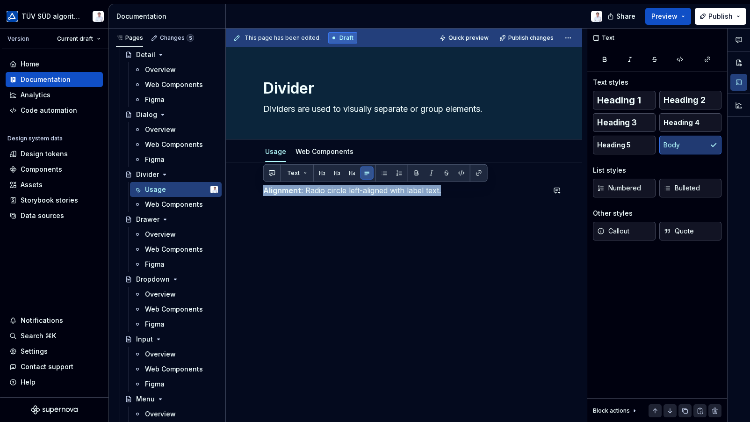
drag, startPoint x: 449, startPoint y: 189, endPoint x: 258, endPoint y: 182, distance: 191.0
click at [258, 182] on div "Alignment : Radio circle left-aligned with label text." at bounding box center [404, 260] width 356 height 196
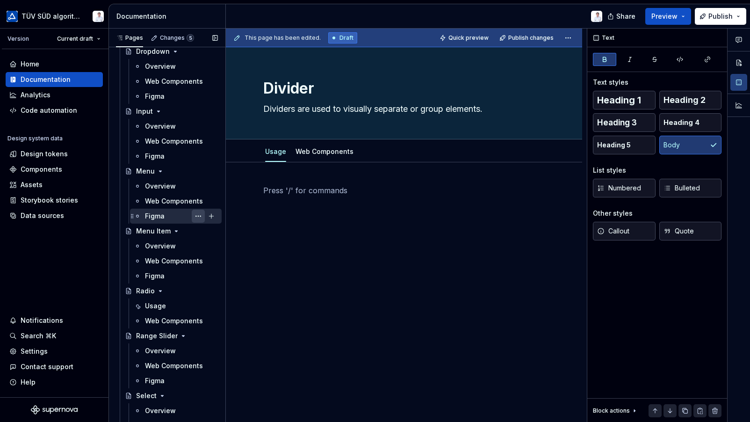
scroll to position [1123, 0]
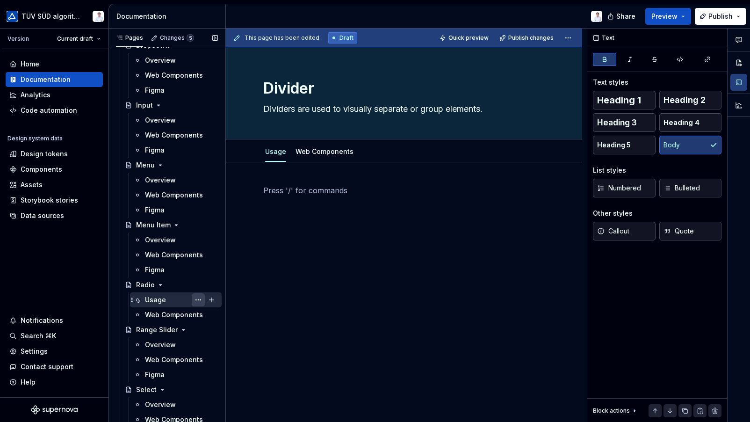
click at [192, 301] on button "Page tree" at bounding box center [198, 299] width 13 height 13
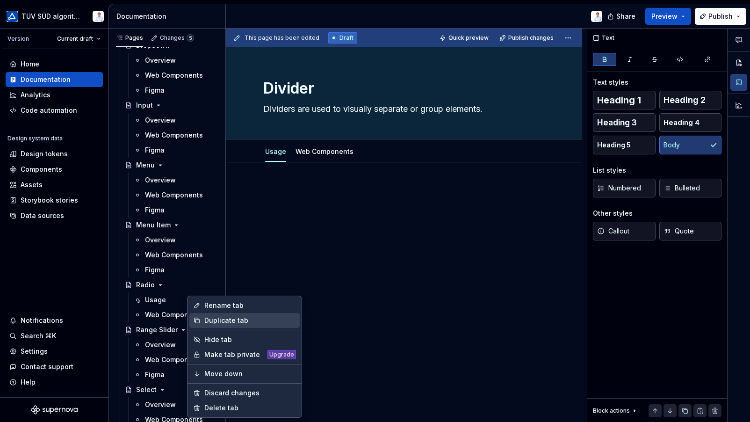
click at [212, 322] on div "Duplicate tab" at bounding box center [250, 320] width 92 height 9
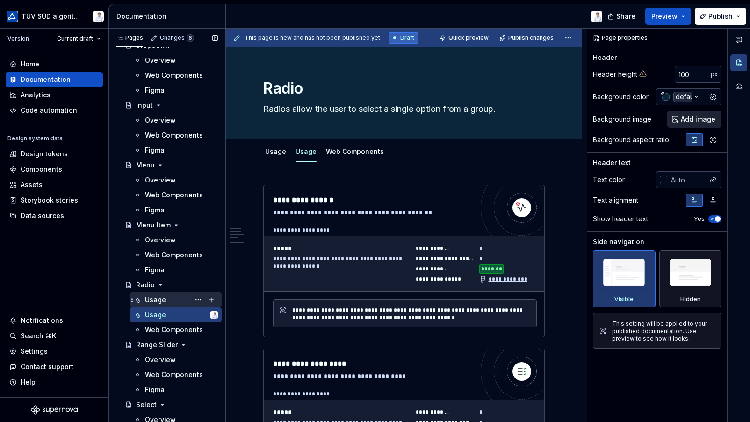
click at [164, 297] on div "Usage" at bounding box center [155, 299] width 21 height 9
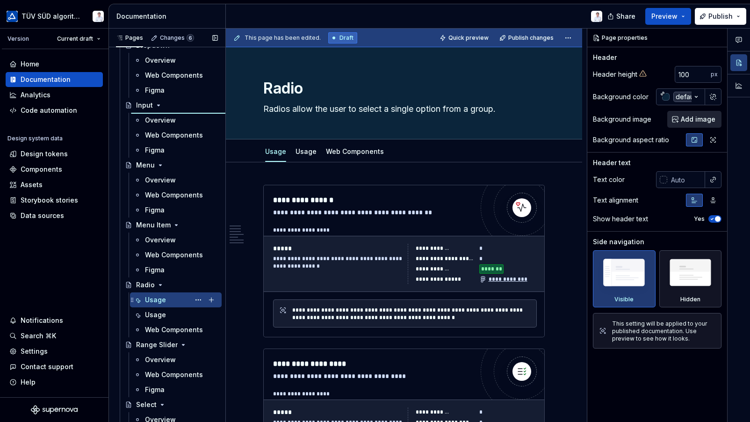
type textarea "*"
type textarea "Input"
type textarea "Inputs collect data from the user."
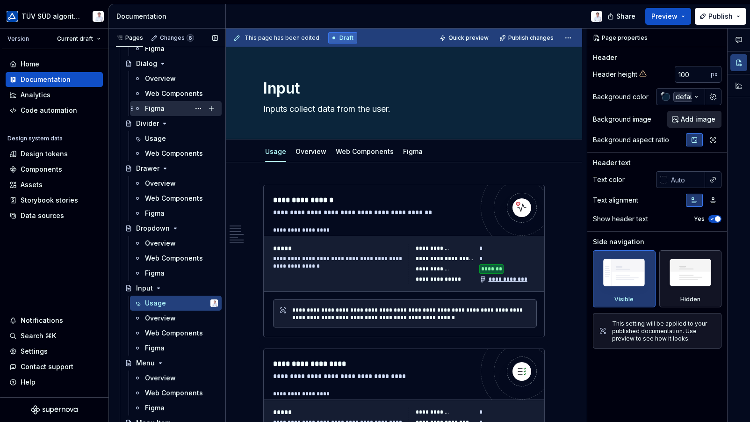
scroll to position [936, 0]
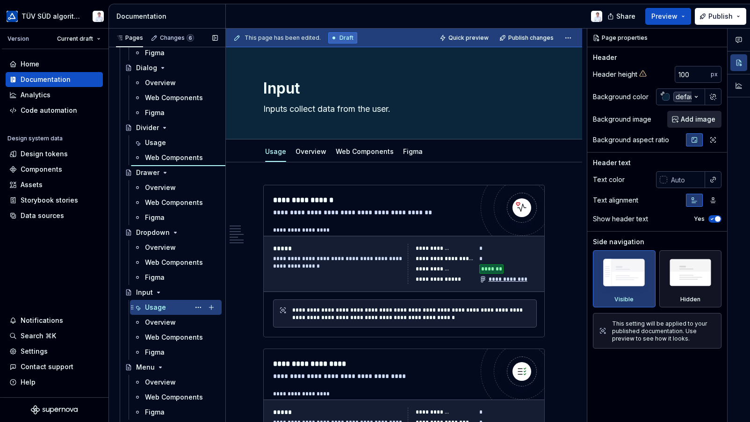
type textarea "*"
type textarea "Divider"
type textarea "Dividers are used to visually separate or group elements."
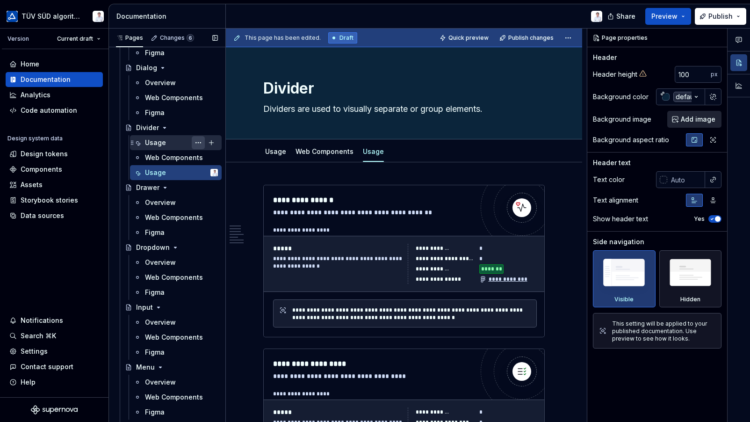
click at [195, 140] on button "Page tree" at bounding box center [198, 142] width 13 height 13
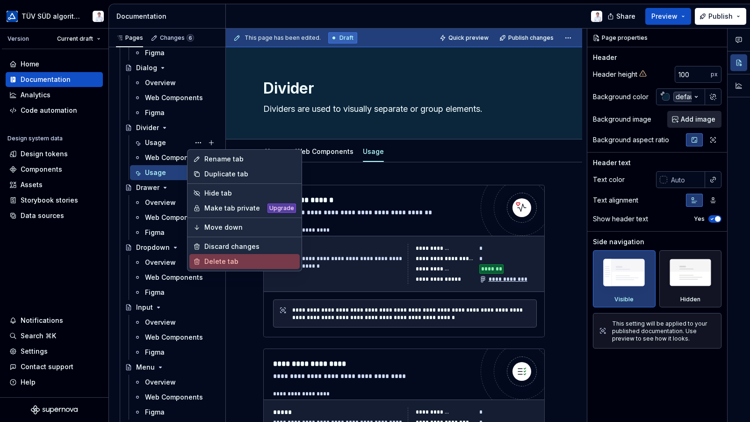
click at [216, 259] on div "Delete tab" at bounding box center [250, 261] width 92 height 9
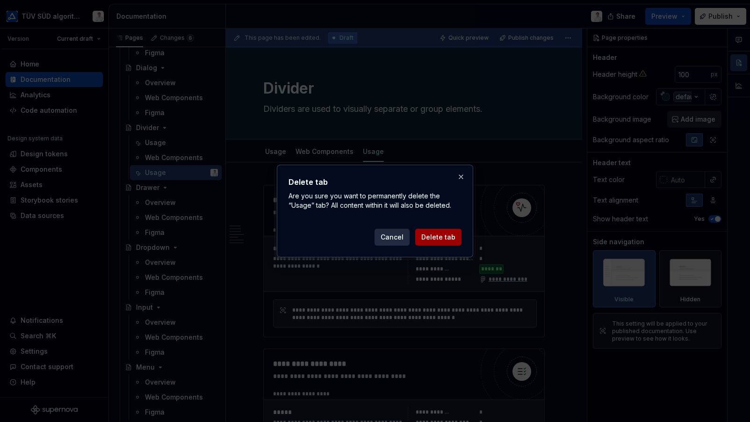
click at [431, 237] on span "Delete tab" at bounding box center [438, 237] width 34 height 9
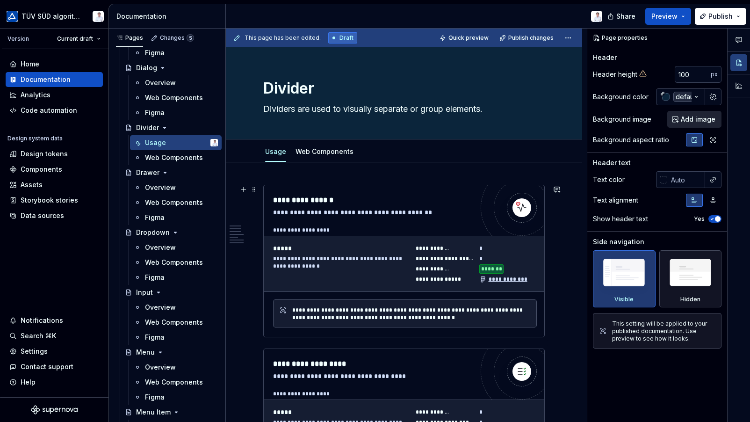
click at [476, 237] on div "**********" at bounding box center [405, 264] width 283 height 56
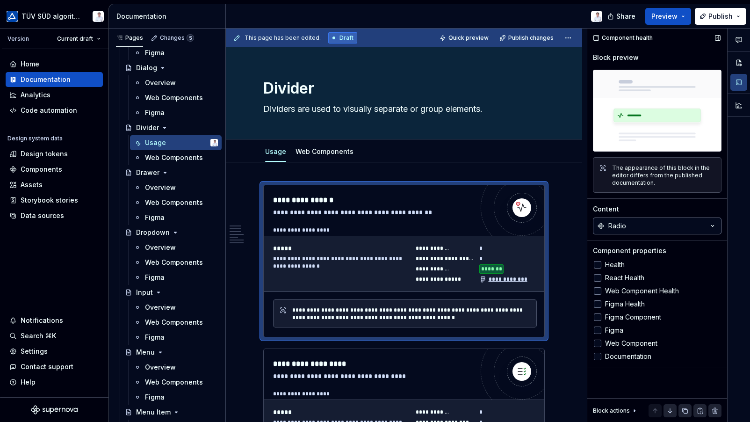
click at [657, 227] on button "Radio" at bounding box center [657, 226] width 129 height 17
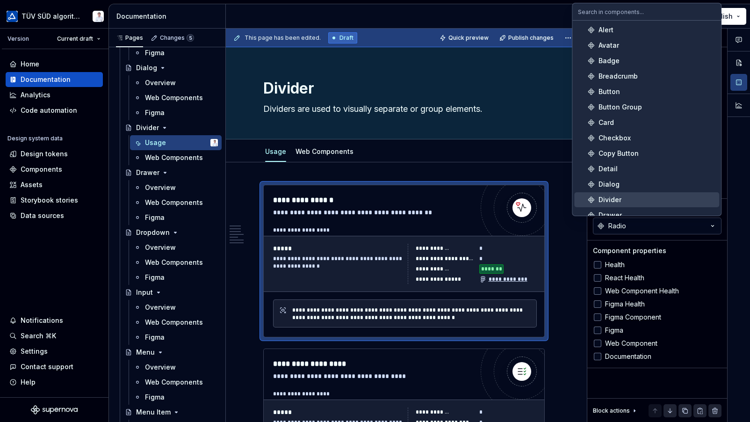
click at [624, 198] on div "Divider" at bounding box center [657, 199] width 117 height 9
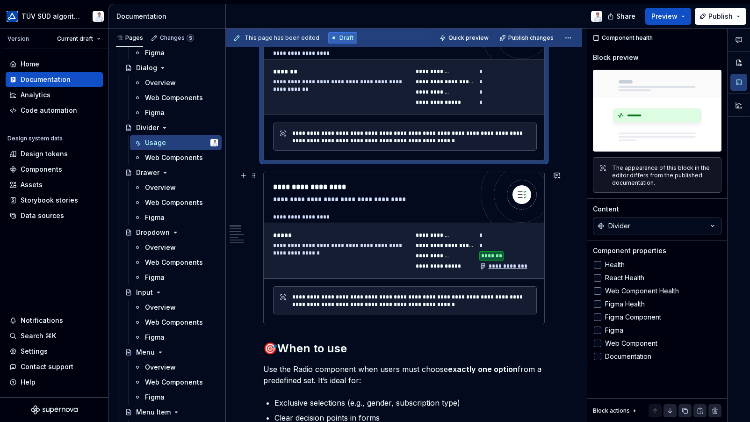
scroll to position [187, 0]
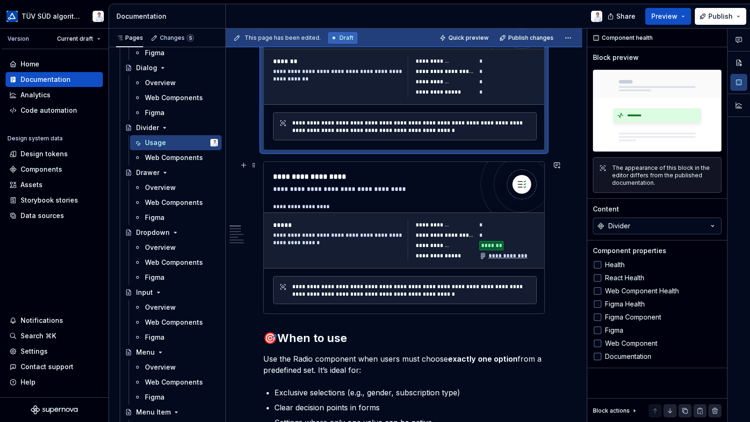
click at [516, 236] on div "*" at bounding box center [509, 235] width 58 height 9
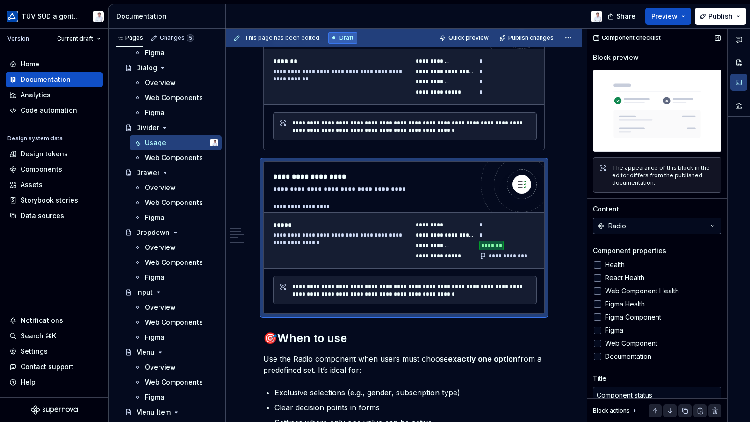
drag, startPoint x: 614, startPoint y: 223, endPoint x: 621, endPoint y: 223, distance: 7.5
click at [614, 223] on div "Radio" at bounding box center [618, 225] width 18 height 9
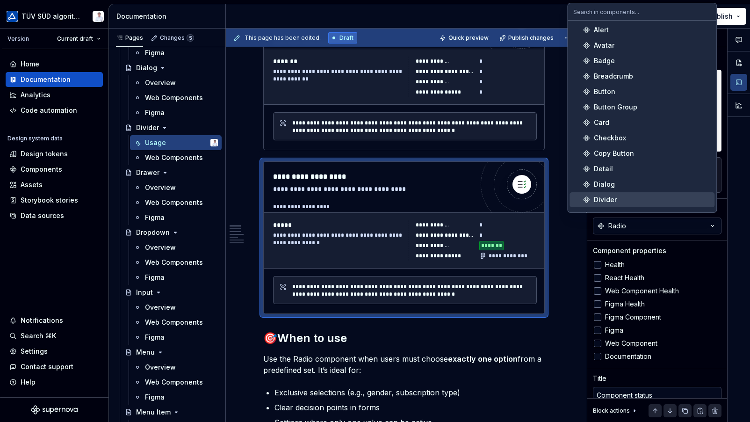
click at [607, 196] on div "Divider" at bounding box center [605, 199] width 23 height 9
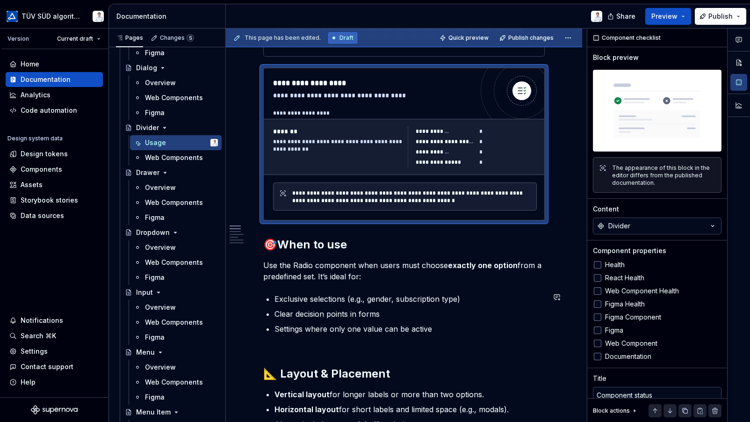
scroll to position [421, 0]
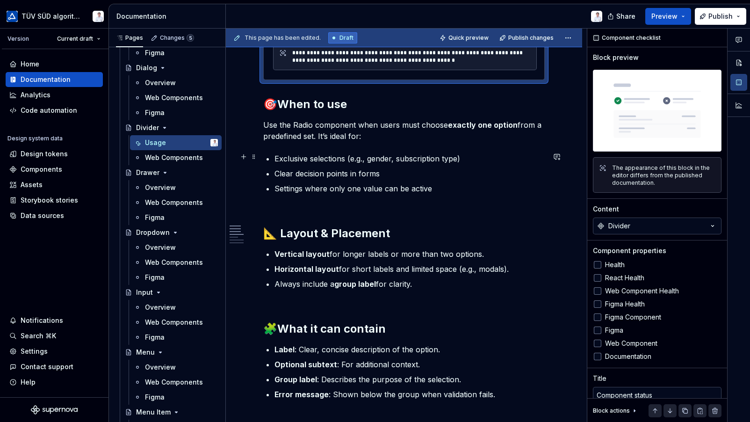
click at [452, 160] on p "Exclusive selections (e.g., gender, subscription type)" at bounding box center [410, 158] width 270 height 11
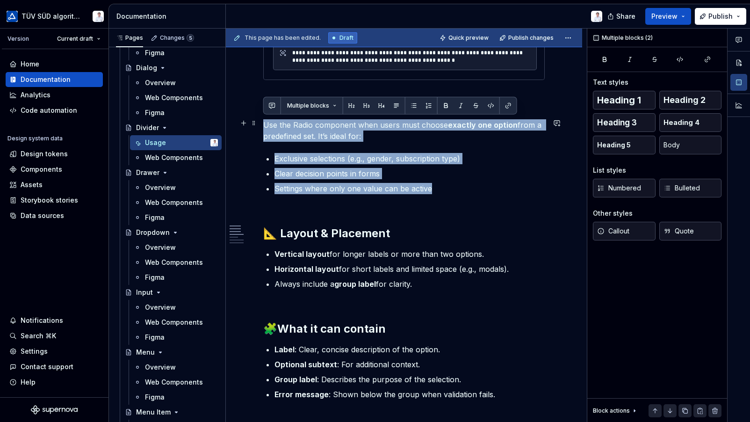
drag, startPoint x: 449, startPoint y: 186, endPoint x: 260, endPoint y: 126, distance: 197.8
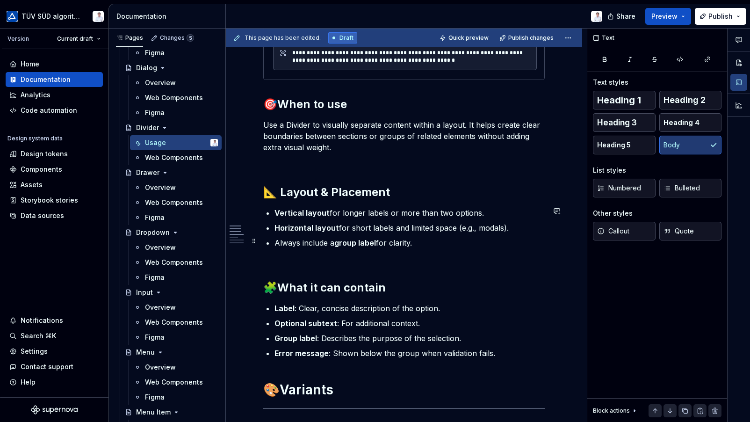
click at [337, 244] on strong "group label" at bounding box center [355, 242] width 42 height 9
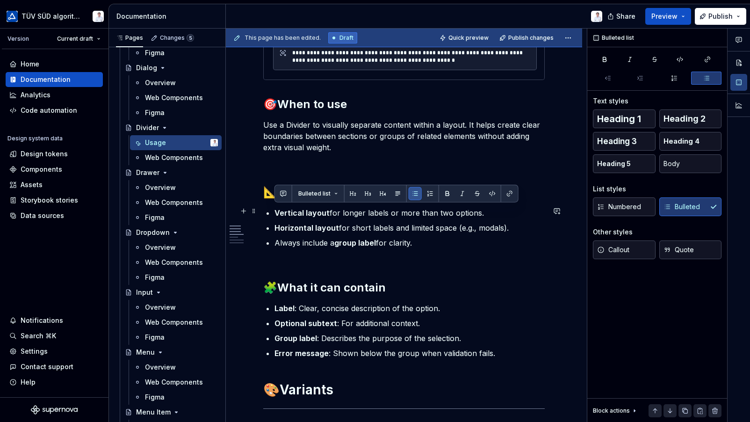
drag, startPoint x: 425, startPoint y: 241, endPoint x: 272, endPoint y: 210, distance: 156.2
drag, startPoint x: 414, startPoint y: 240, endPoint x: 249, endPoint y: 209, distance: 168.5
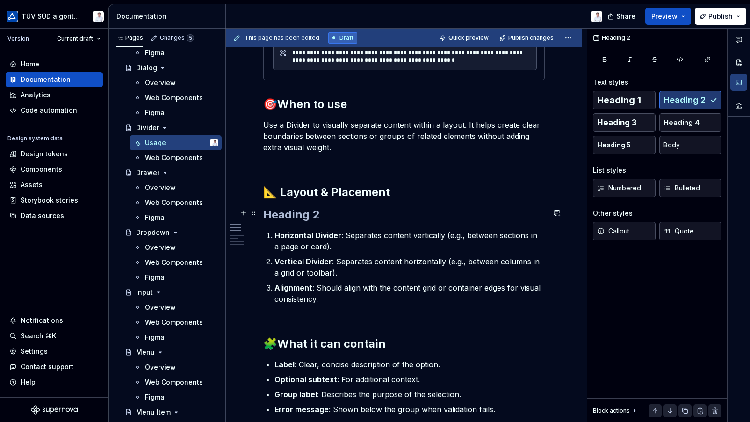
click at [317, 211] on h2 at bounding box center [404, 214] width 282 height 15
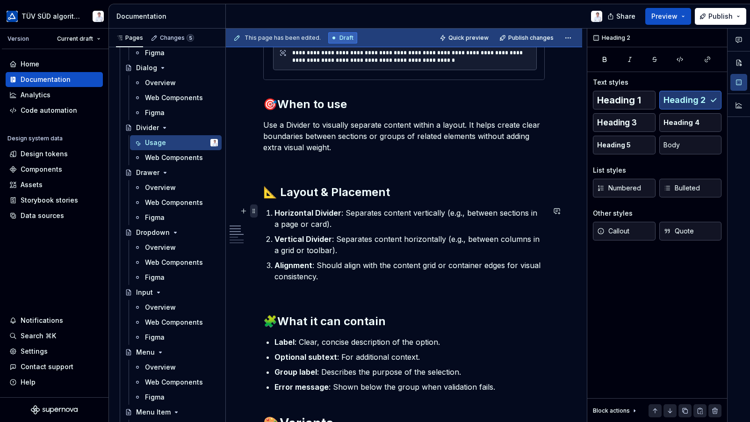
type textarea "*"
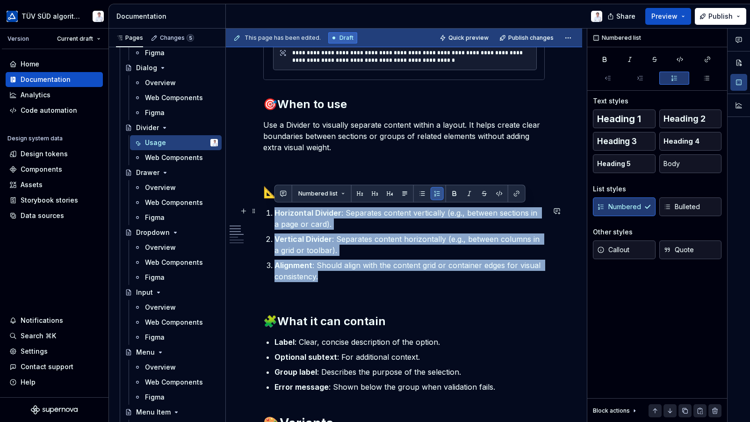
drag, startPoint x: 336, startPoint y: 276, endPoint x: 265, endPoint y: 208, distance: 97.9
click at [275, 208] on ol "Horizontal Divider : Separates content vertically (e.g., between sections in a …" at bounding box center [410, 244] width 270 height 75
click at [421, 192] on button "button" at bounding box center [422, 193] width 13 height 13
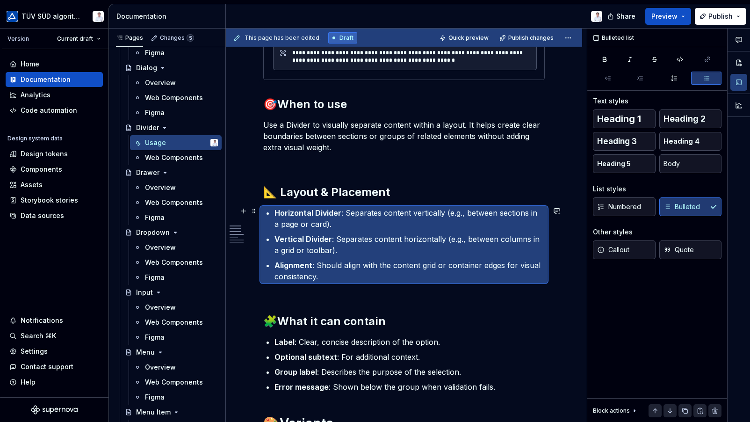
click at [443, 257] on ul "Horizontal Divider : Separates content vertically (e.g., between sections in a …" at bounding box center [410, 244] width 270 height 75
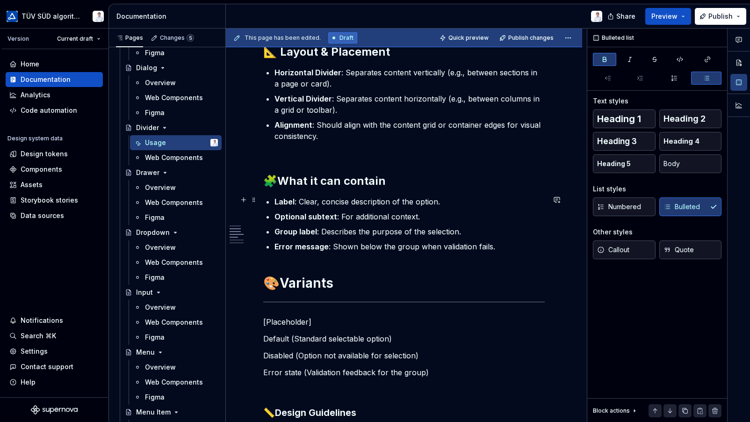
scroll to position [655, 0]
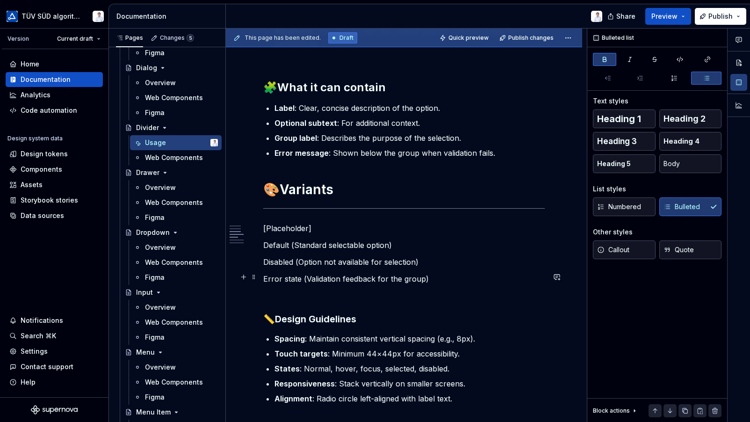
click at [434, 276] on p "Error state (Validation feedback for the group)" at bounding box center [404, 278] width 282 height 11
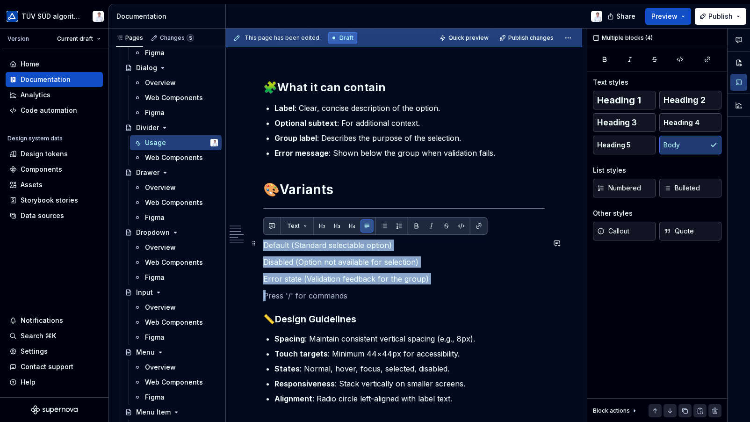
drag, startPoint x: 431, startPoint y: 276, endPoint x: 263, endPoint y: 239, distance: 171.9
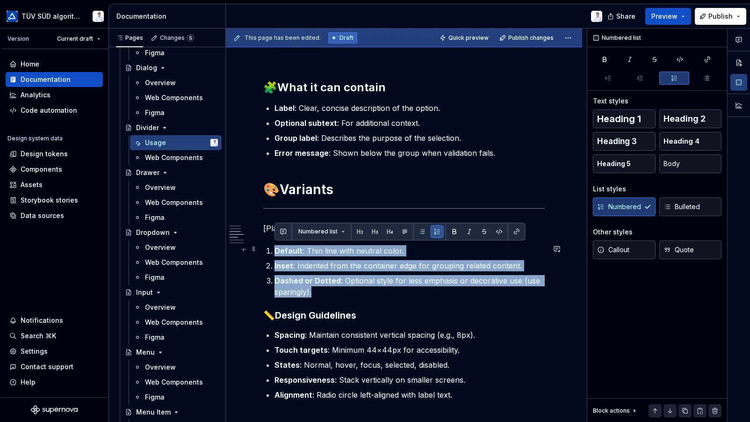
drag, startPoint x: 328, startPoint y: 287, endPoint x: 258, endPoint y: 251, distance: 78.2
click at [420, 228] on button "button" at bounding box center [422, 231] width 13 height 13
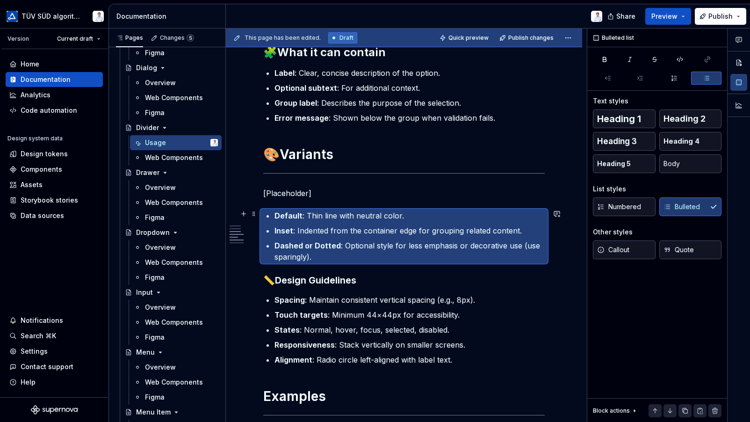
scroll to position [702, 0]
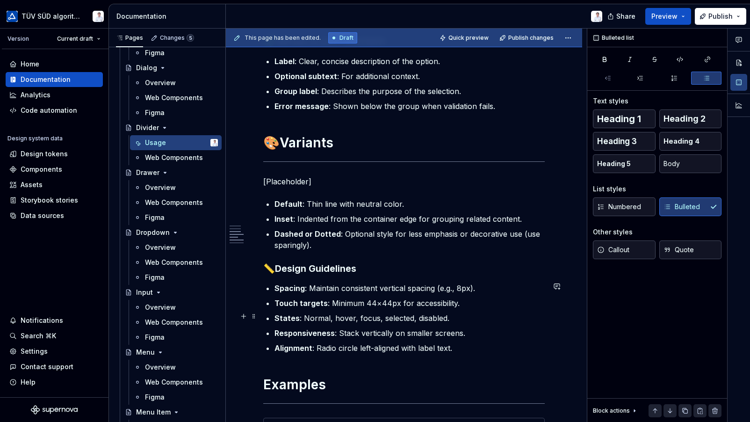
click at [423, 310] on ul "Spacing : Maintain consistent vertical spacing (e.g., 8px). Touch targets : Min…" at bounding box center [410, 318] width 270 height 71
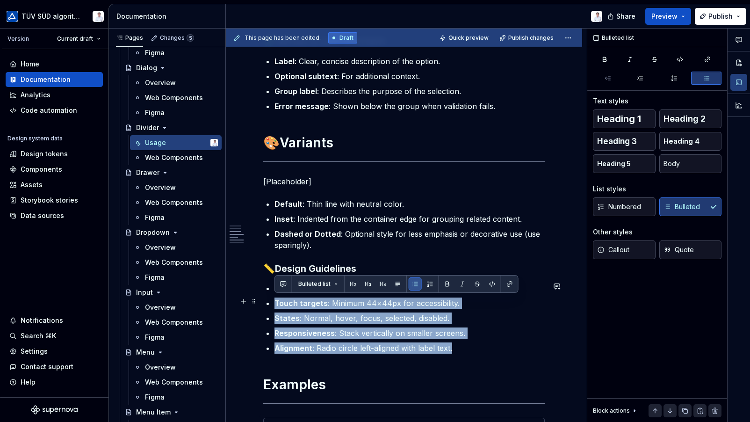
drag, startPoint x: 466, startPoint y: 348, endPoint x: 269, endPoint y: 304, distance: 201.7
click at [275, 304] on ul "Spacing : Maintain consistent vertical spacing (e.g., 8px). Touch targets : Min…" at bounding box center [410, 318] width 270 height 71
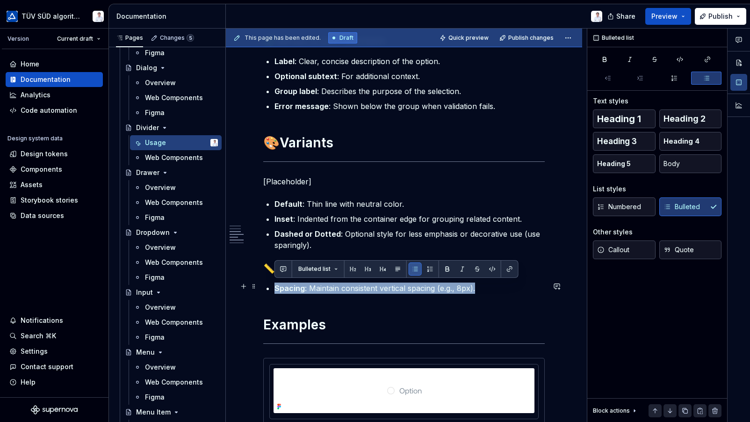
drag, startPoint x: 484, startPoint y: 286, endPoint x: 259, endPoint y: 281, distance: 225.1
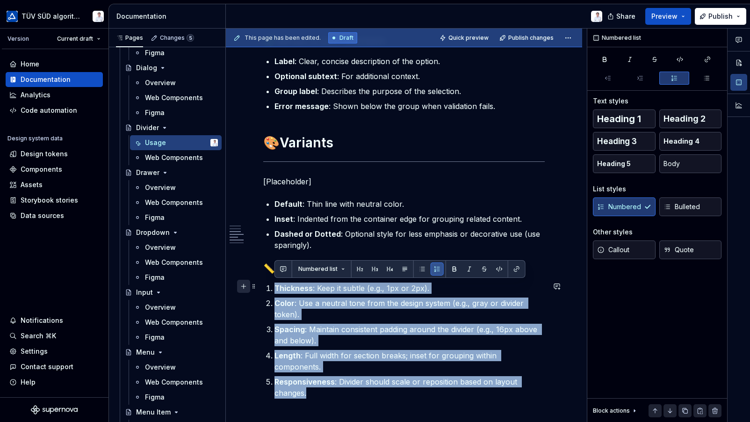
drag, startPoint x: 323, startPoint y: 381, endPoint x: 241, endPoint y: 285, distance: 125.8
click at [416, 265] on button "button" at bounding box center [422, 268] width 13 height 13
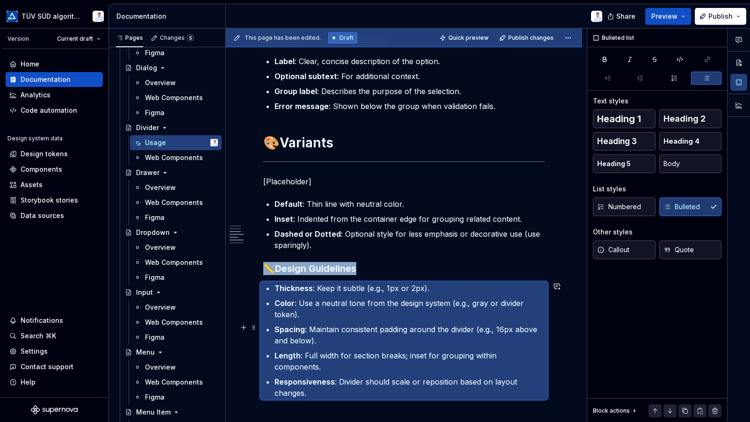
click at [369, 334] on p "Spacing : Maintain consistent padding around the divider (e.g., 16px above and …" at bounding box center [410, 335] width 270 height 22
click at [383, 285] on p "Thickness : Keep it subtle (e.g., 1px or 2px)." at bounding box center [410, 288] width 270 height 11
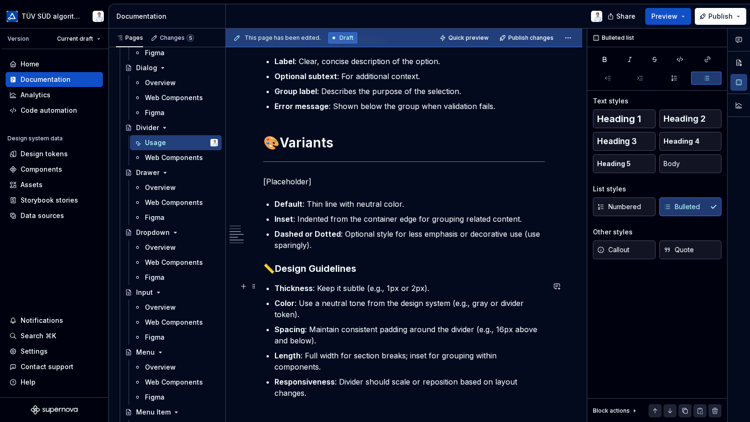
click at [386, 286] on p "Thickness : Keep it subtle (e.g., 1px or 2px)." at bounding box center [410, 288] width 270 height 11
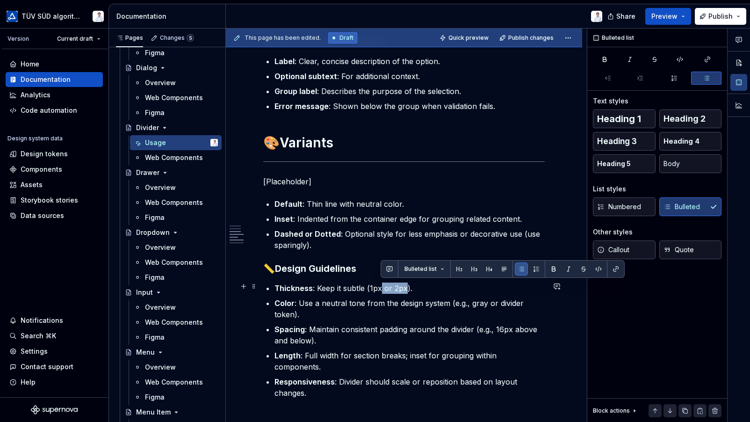
drag, startPoint x: 382, startPoint y: 287, endPoint x: 406, endPoint y: 288, distance: 23.9
click at [406, 288] on p "Thickness : Keep it subtle (1px or 2px)." at bounding box center [410, 288] width 270 height 11
drag, startPoint x: 382, startPoint y: 286, endPoint x: 367, endPoint y: 284, distance: 15.6
click at [367, 284] on p "Thickness : Keep it subtle (1px)." at bounding box center [410, 288] width 270 height 11
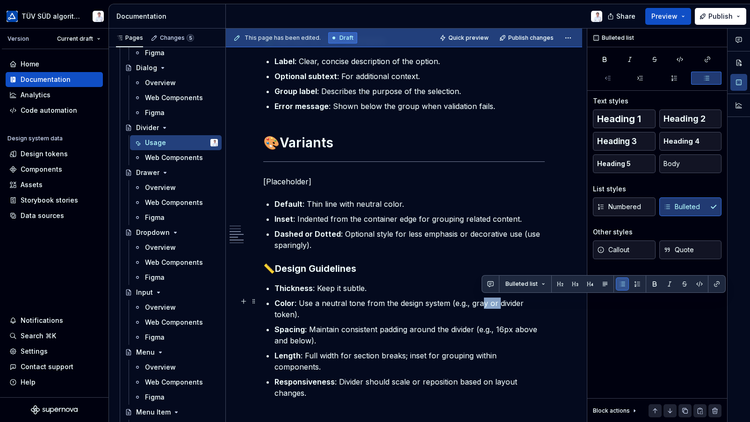
drag, startPoint x: 498, startPoint y: 301, endPoint x: 480, endPoint y: 301, distance: 17.8
click at [480, 301] on p "Color : Use a neutral tone from the design system (e.g., gray or divider token)." at bounding box center [410, 309] width 270 height 22
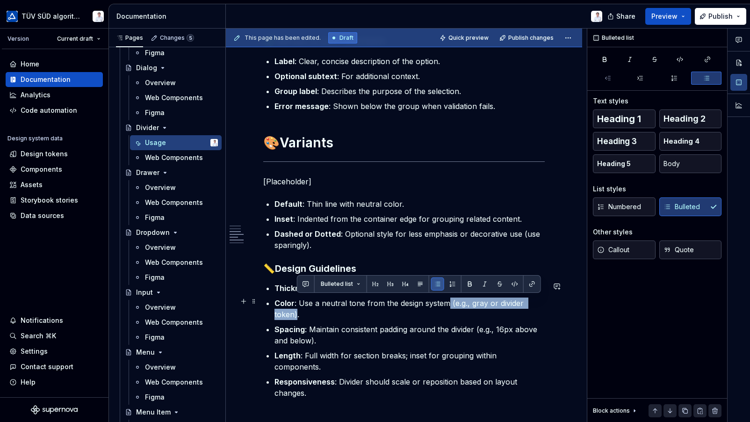
drag, startPoint x: 296, startPoint y: 311, endPoint x: 447, endPoint y: 302, distance: 151.9
click at [447, 302] on p "Color : Use a neutral tone from the design system (e.g., gray or divider token)." at bounding box center [410, 309] width 270 height 22
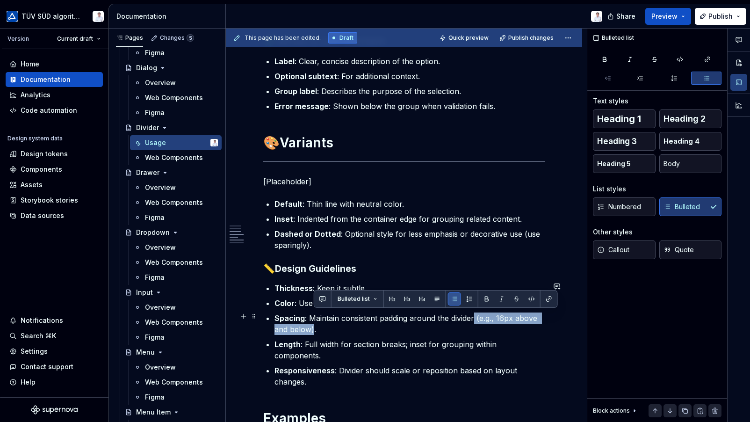
drag, startPoint x: 312, startPoint y: 327, endPoint x: 476, endPoint y: 321, distance: 163.4
click at [473, 317] on p "Spacing : Maintain consistent padding around the divider (e.g., 16px above and …" at bounding box center [410, 323] width 270 height 22
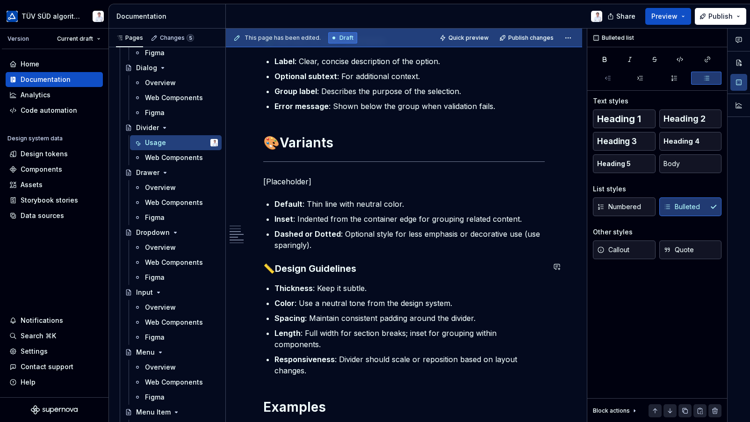
click at [324, 243] on p "Dashed or Dotted : Optional style for less emphasis or decorative use (use spar…" at bounding box center [410, 239] width 270 height 22
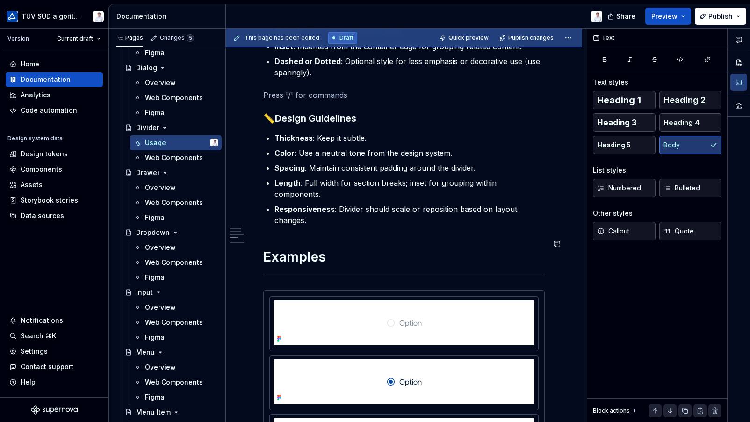
scroll to position [889, 0]
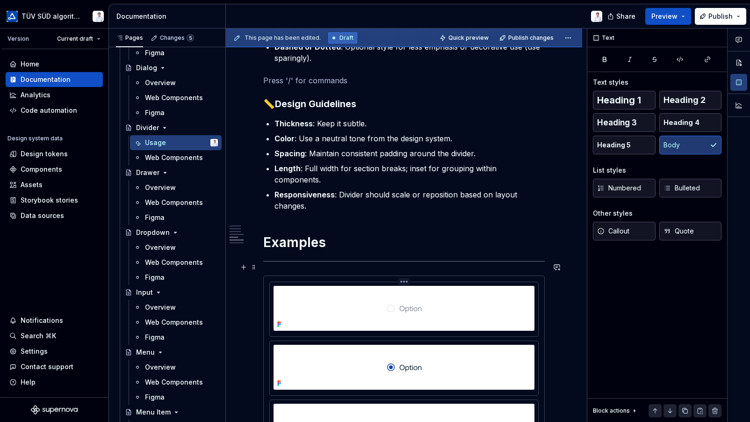
click at [326, 286] on div at bounding box center [404, 308] width 261 height 45
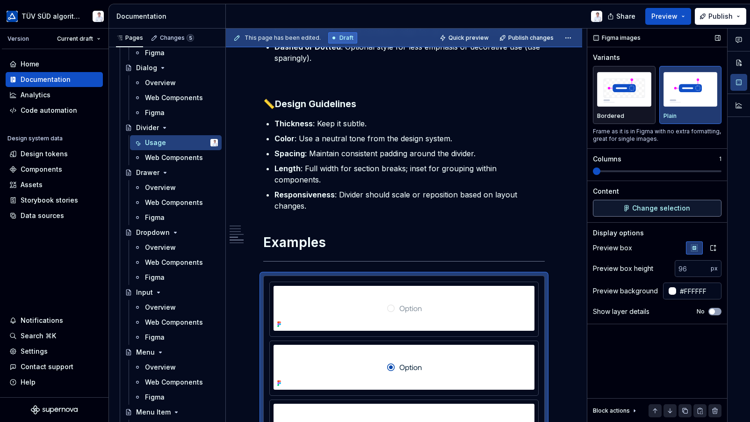
click at [643, 208] on span "Change selection" at bounding box center [661, 207] width 58 height 9
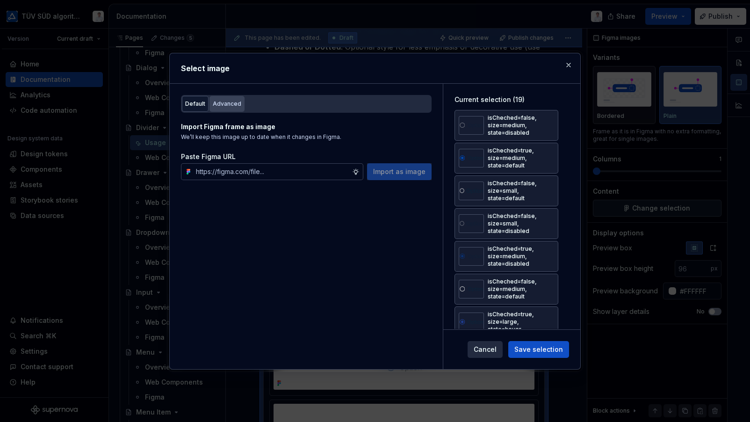
click at [214, 101] on div "Advanced" at bounding box center [227, 103] width 29 height 9
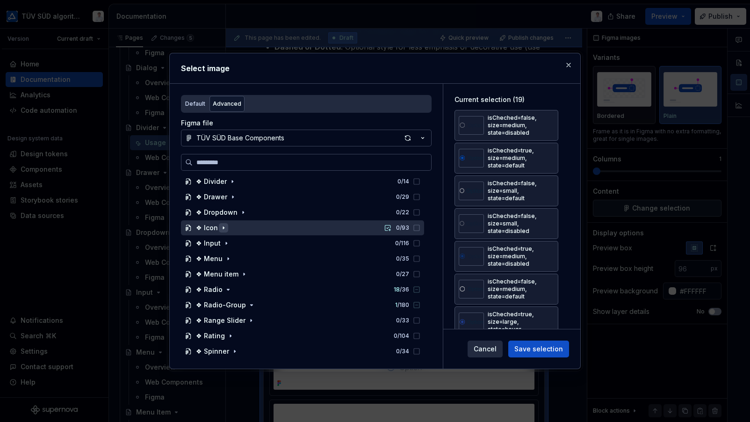
scroll to position [281, 0]
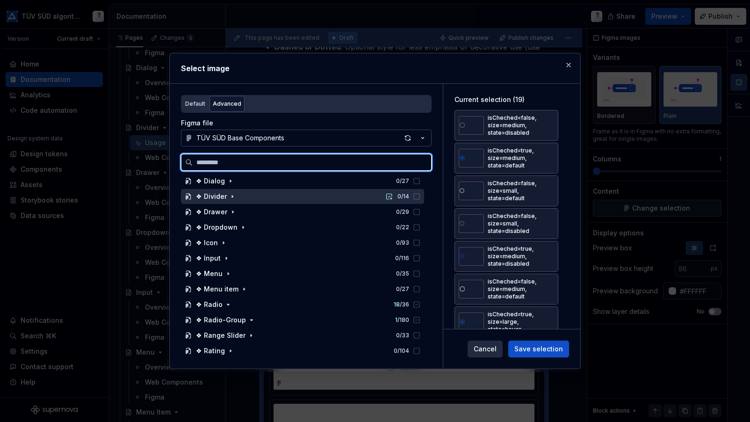
click at [221, 196] on div "❖ Divider" at bounding box center [211, 196] width 31 height 9
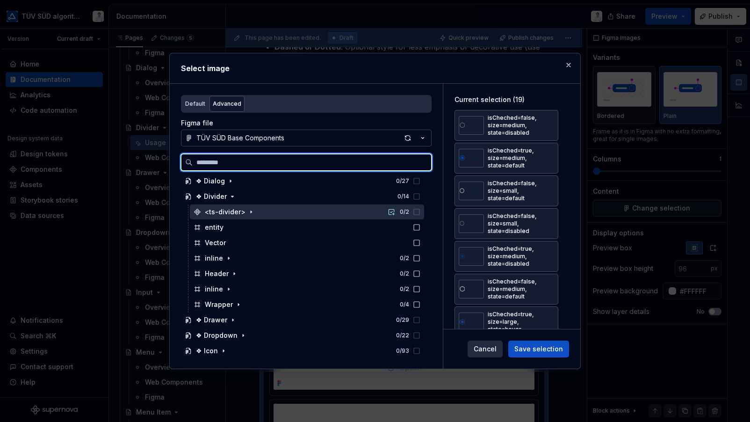
click at [219, 209] on div "<ts-divider>" at bounding box center [225, 211] width 41 height 9
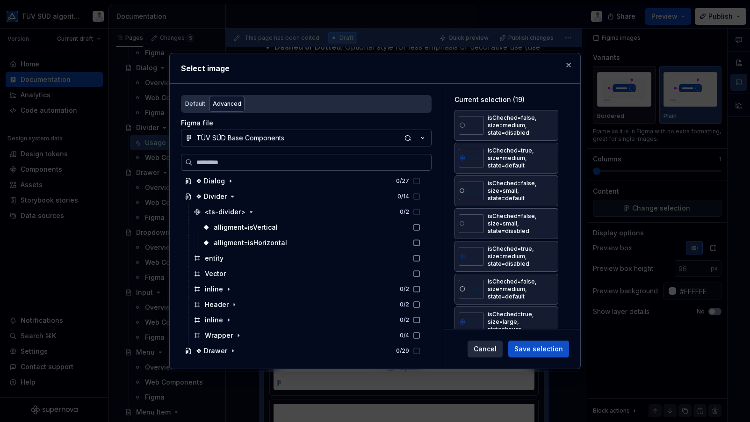
click at [533, 346] on span "Save selection" at bounding box center [539, 348] width 49 height 9
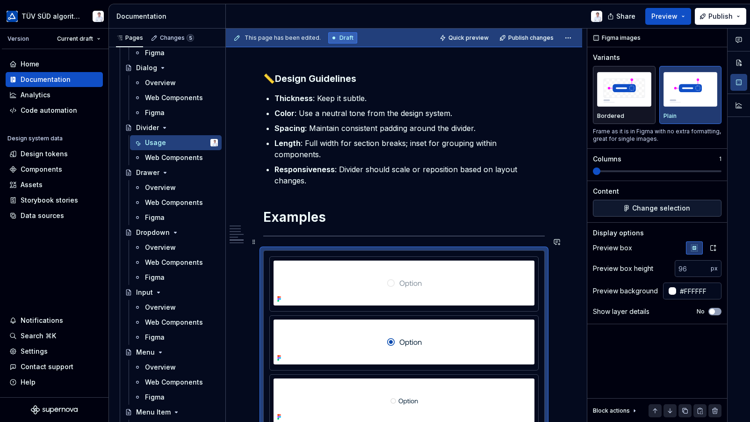
scroll to position [889, 0]
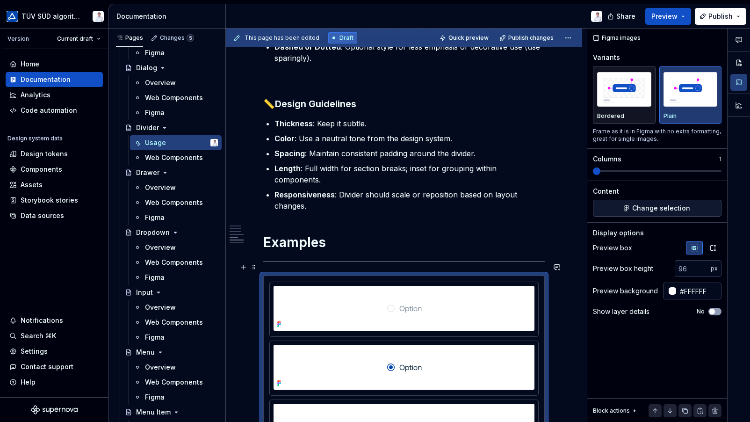
click at [514, 314] on div at bounding box center [404, 308] width 261 height 45
click at [655, 207] on span "Change selection" at bounding box center [661, 207] width 58 height 9
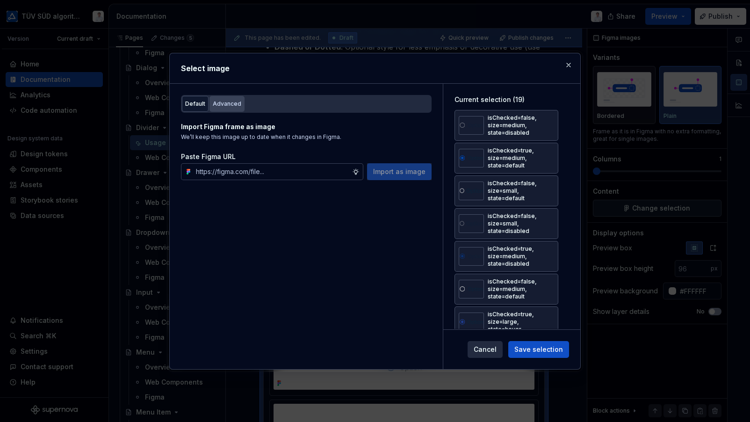
click at [227, 103] on div "Advanced" at bounding box center [227, 103] width 29 height 9
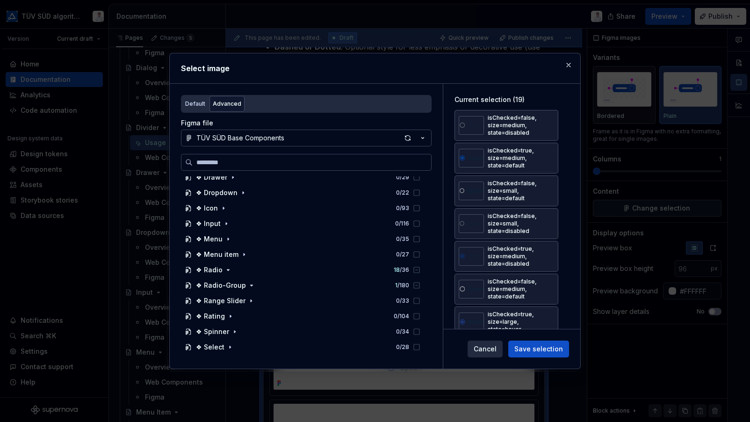
scroll to position [374, 0]
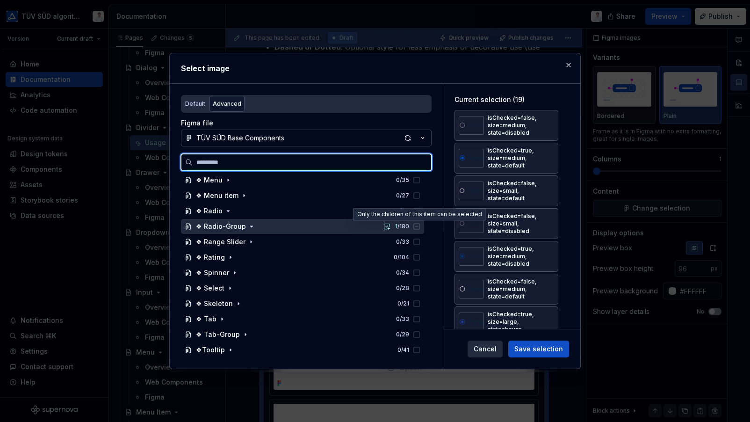
click at [414, 225] on icon at bounding box center [416, 226] width 7 height 7
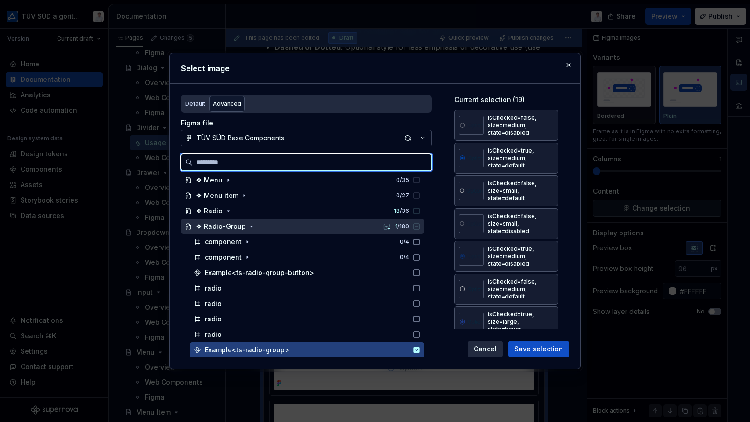
click at [416, 226] on icon at bounding box center [416, 226] width 7 height 7
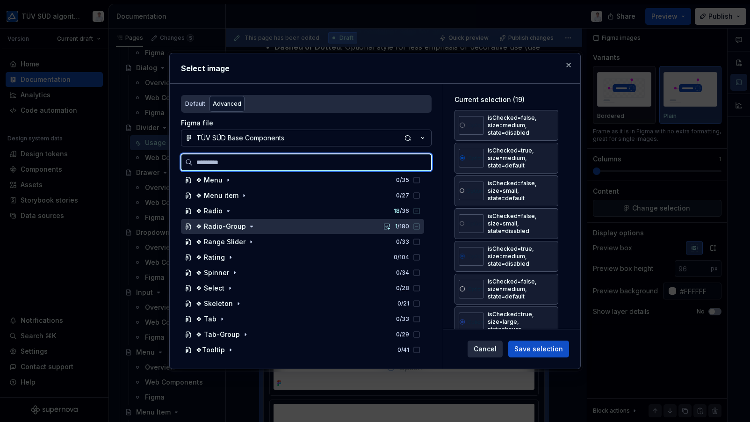
click at [416, 227] on icon at bounding box center [416, 226] width 7 height 7
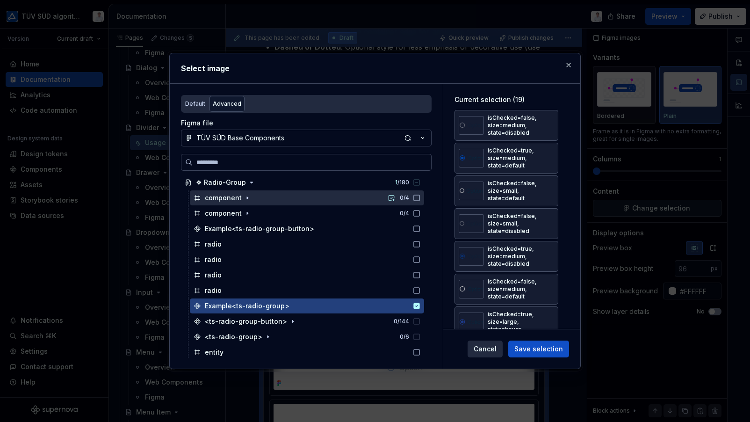
scroll to position [468, 0]
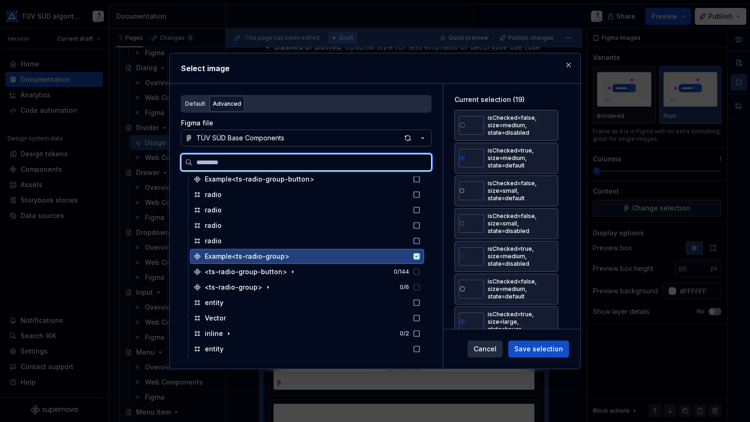
click at [418, 255] on icon at bounding box center [417, 256] width 6 height 6
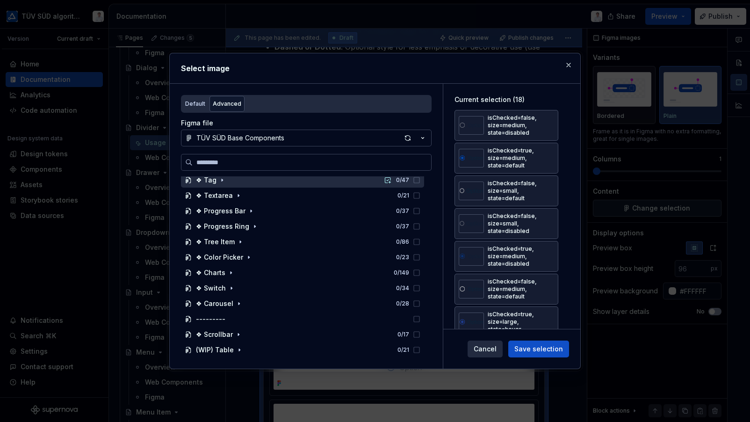
scroll to position [619, 0]
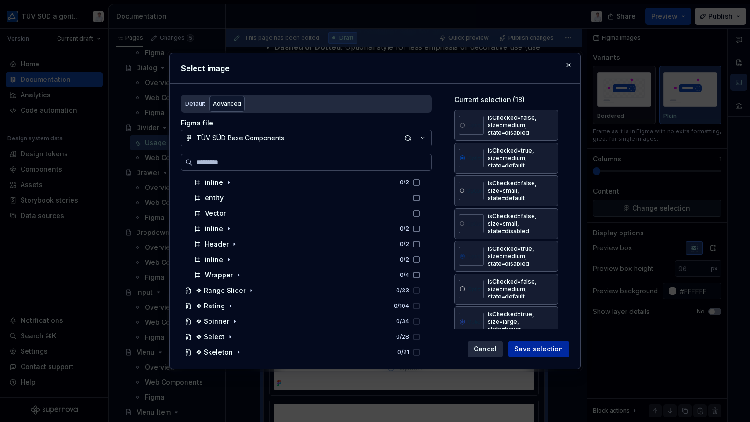
click at [529, 350] on span "Save selection" at bounding box center [539, 348] width 49 height 9
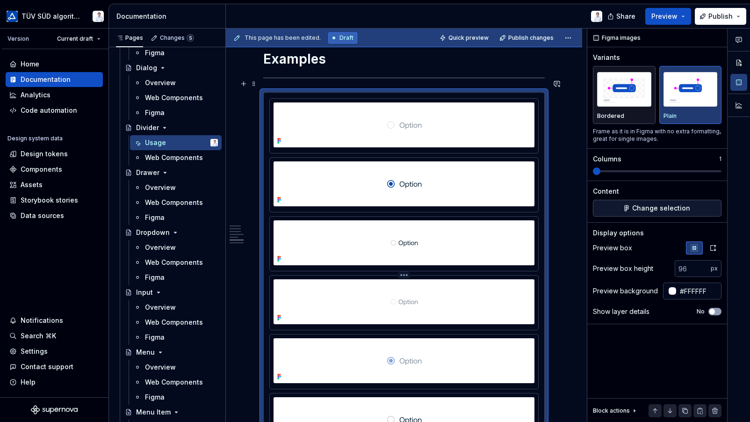
scroll to position [1076, 0]
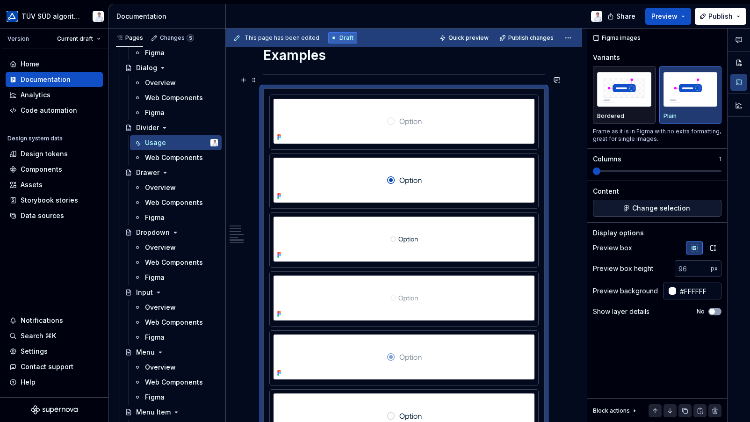
click at [529, 182] on div at bounding box center [404, 180] width 261 height 45
click at [648, 204] on span "Change selection" at bounding box center [661, 207] width 58 height 9
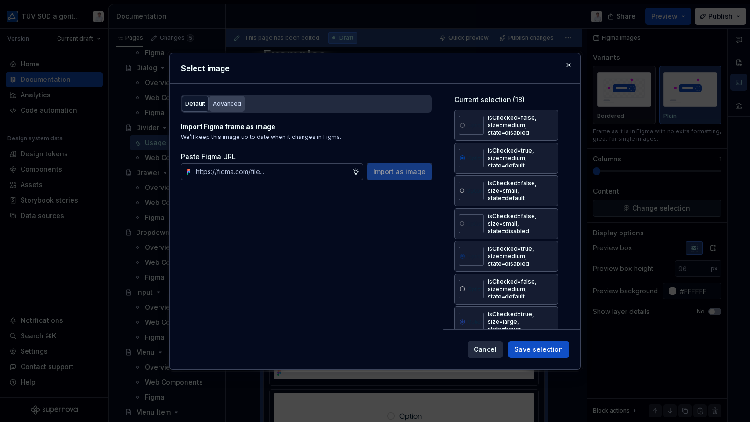
click at [224, 99] on div "Advanced" at bounding box center [227, 103] width 29 height 9
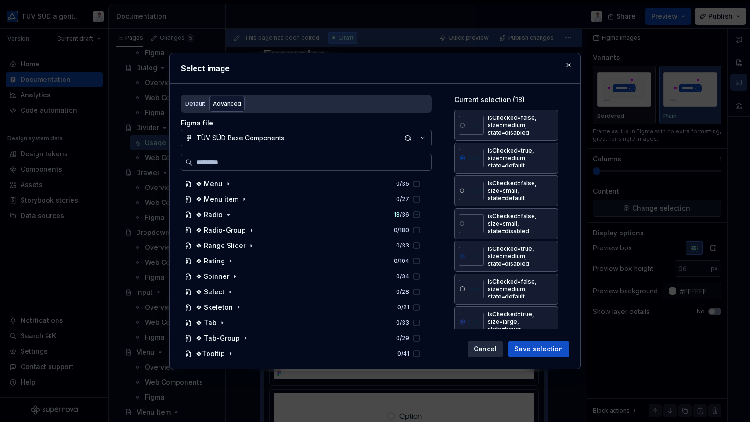
scroll to position [374, 0]
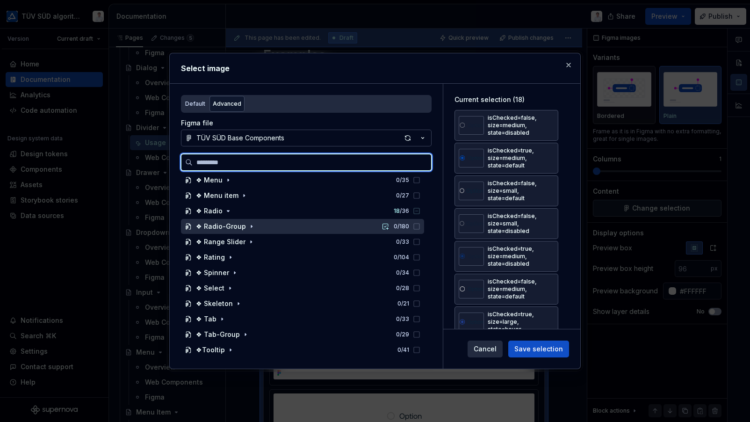
click at [208, 223] on div "❖ Radio-Group" at bounding box center [221, 226] width 50 height 9
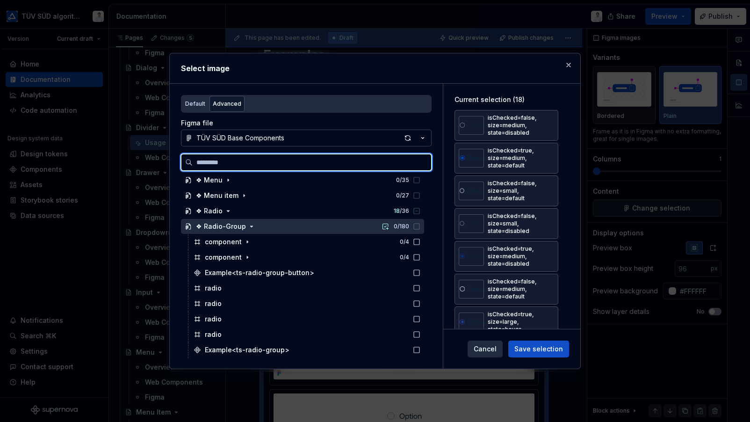
click at [208, 223] on div "❖ Radio-Group" at bounding box center [221, 226] width 50 height 9
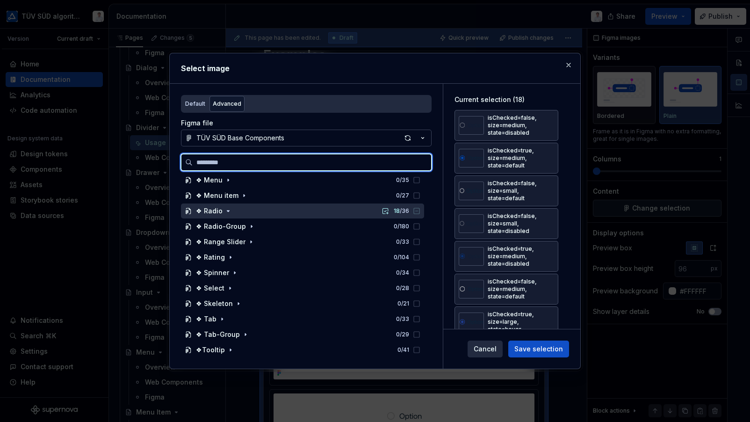
click at [211, 211] on div "❖ Radio" at bounding box center [209, 210] width 27 height 9
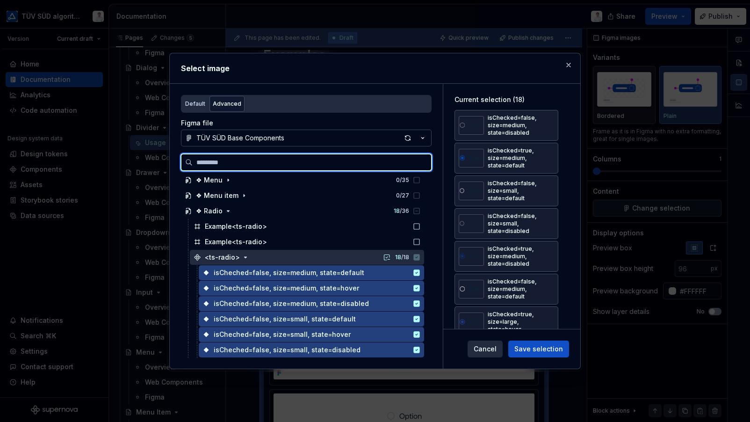
click at [415, 256] on icon at bounding box center [417, 257] width 6 height 6
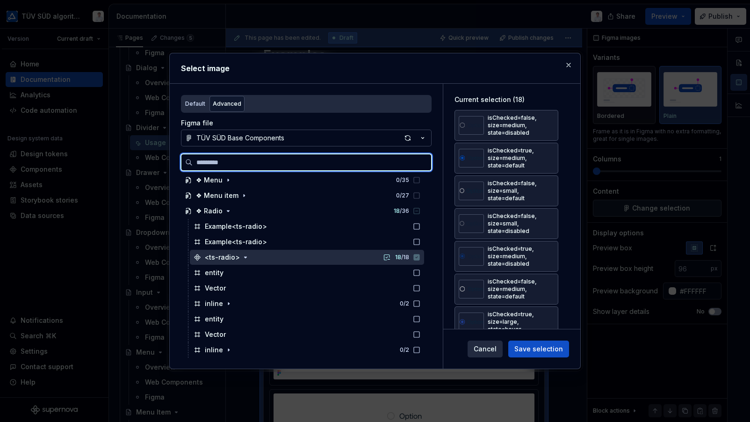
click at [415, 258] on icon at bounding box center [417, 257] width 6 height 6
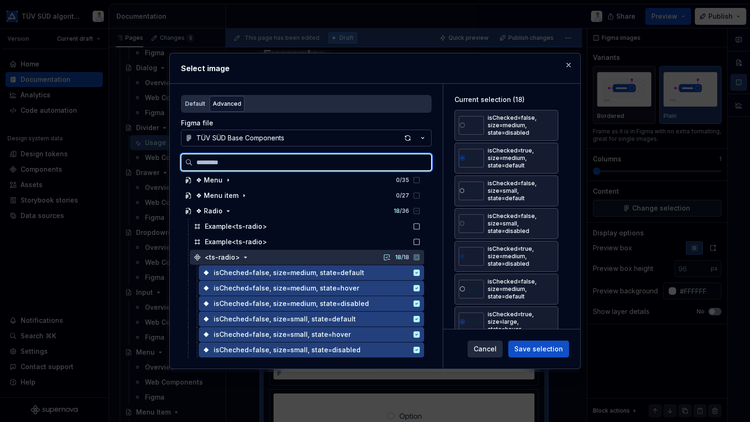
click at [415, 258] on icon at bounding box center [417, 257] width 6 height 6
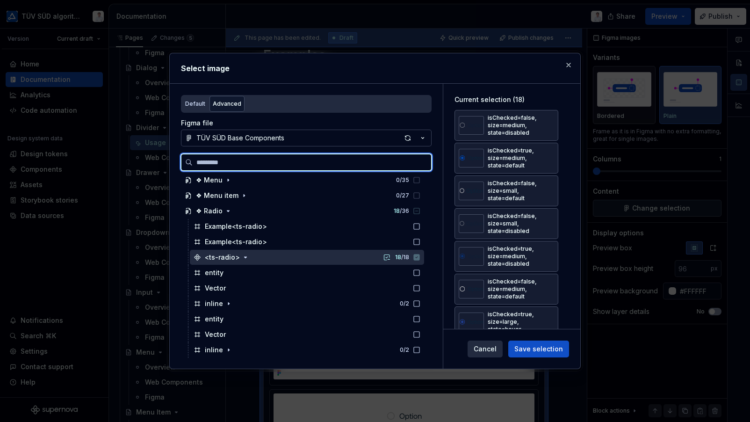
click at [415, 258] on icon at bounding box center [417, 257] width 6 height 6
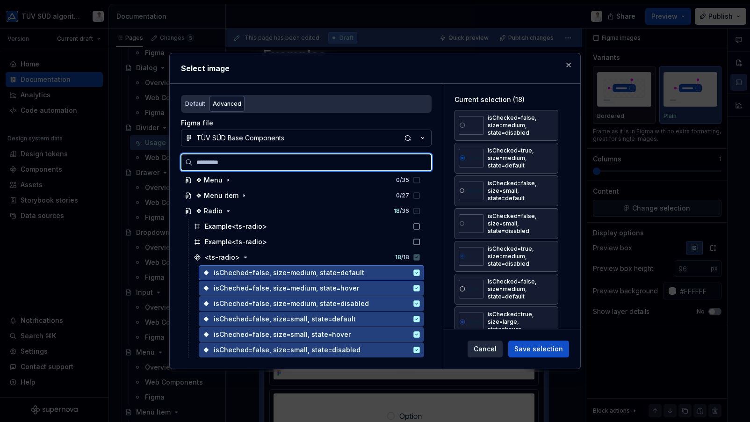
click at [421, 272] on div "isCheched=false, size=medium, state=default" at bounding box center [311, 272] width 225 height 15
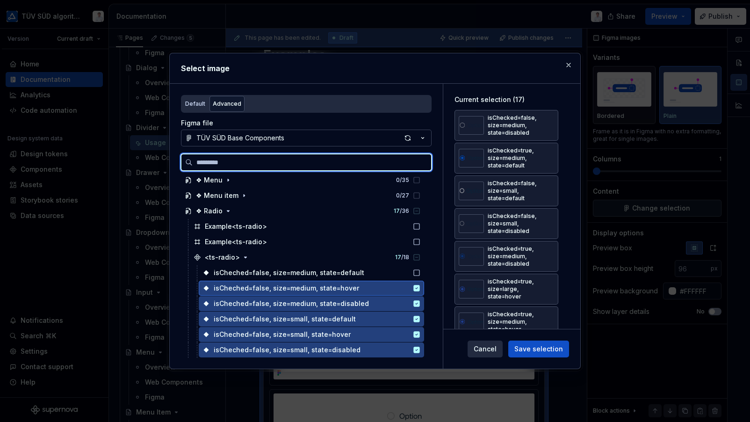
click at [420, 286] on icon at bounding box center [417, 288] width 6 height 6
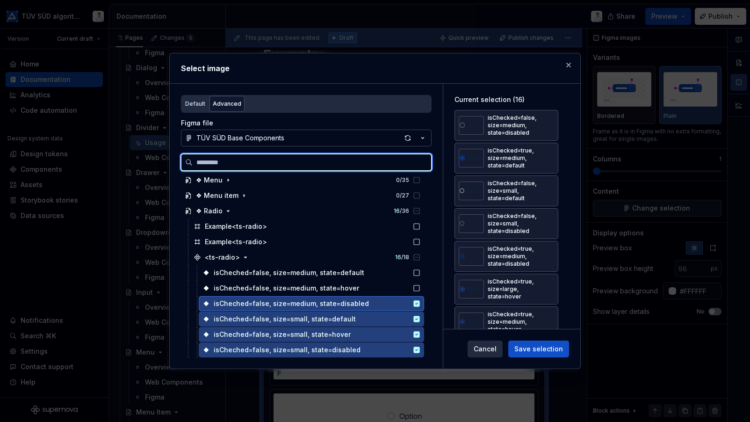
click at [418, 299] on div "isCheched=false, size=medium, state=disabled" at bounding box center [311, 303] width 225 height 15
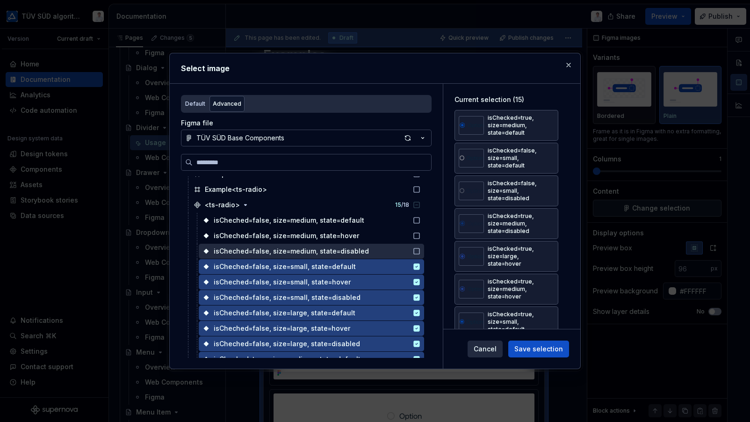
scroll to position [468, 0]
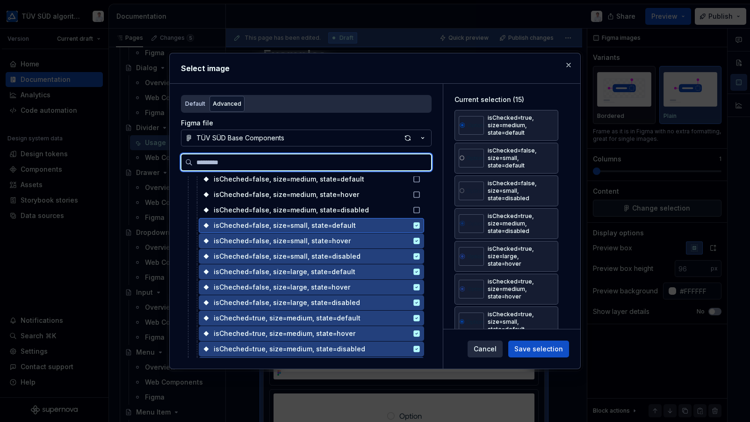
click at [416, 223] on icon at bounding box center [417, 225] width 6 height 6
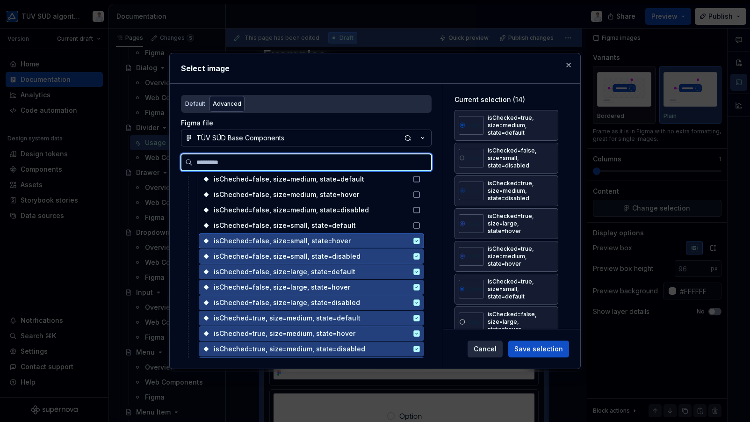
click at [418, 240] on icon at bounding box center [417, 241] width 6 height 6
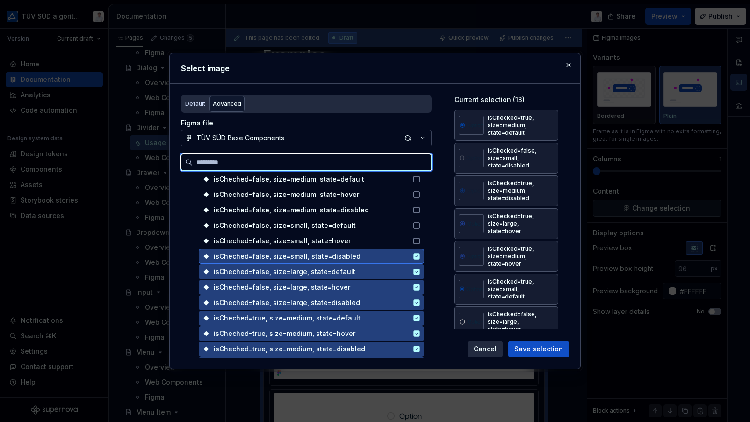
click at [415, 253] on icon at bounding box center [417, 256] width 6 height 6
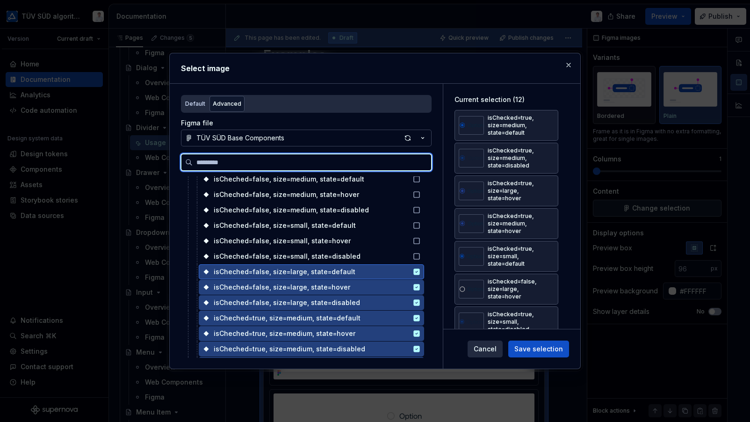
click at [416, 269] on icon at bounding box center [417, 272] width 6 height 6
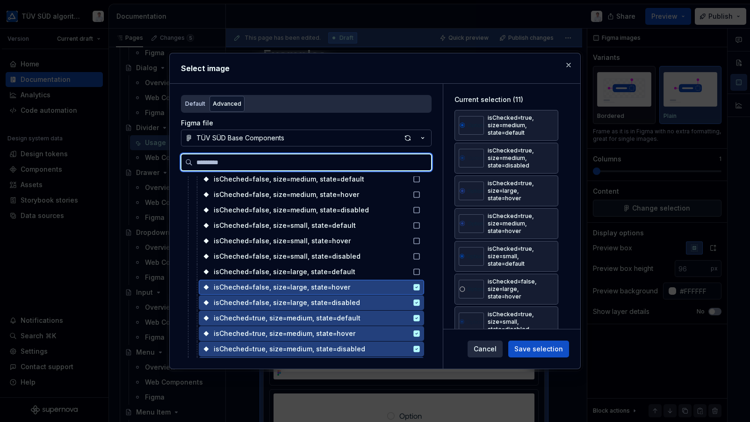
click at [417, 284] on icon at bounding box center [417, 287] width 6 height 6
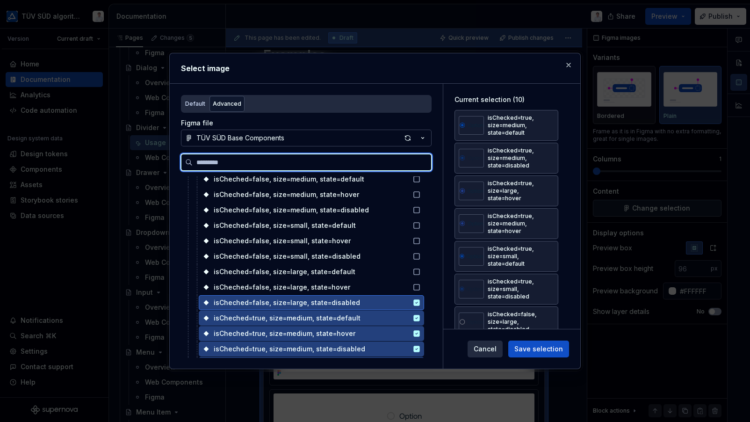
click at [416, 305] on icon at bounding box center [417, 302] width 6 height 6
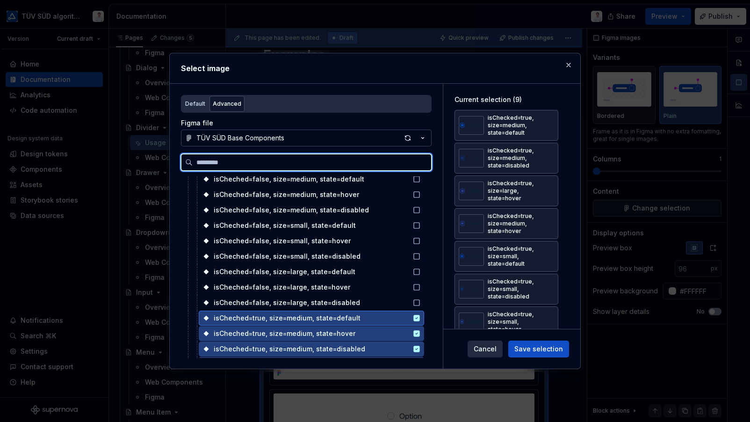
click at [419, 320] on icon at bounding box center [417, 318] width 6 height 6
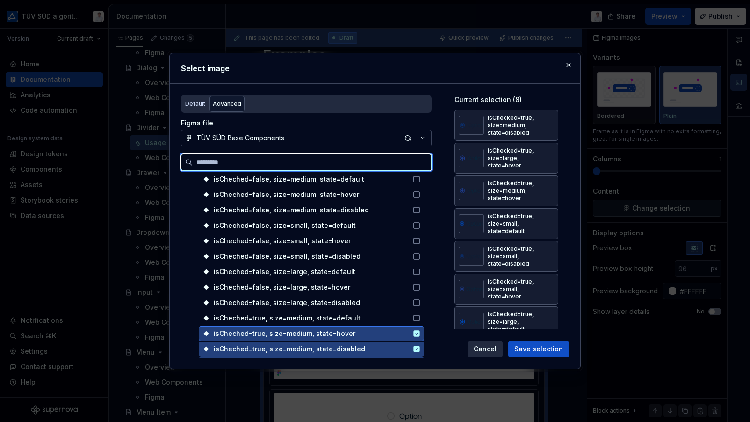
click at [418, 334] on icon at bounding box center [417, 333] width 6 height 6
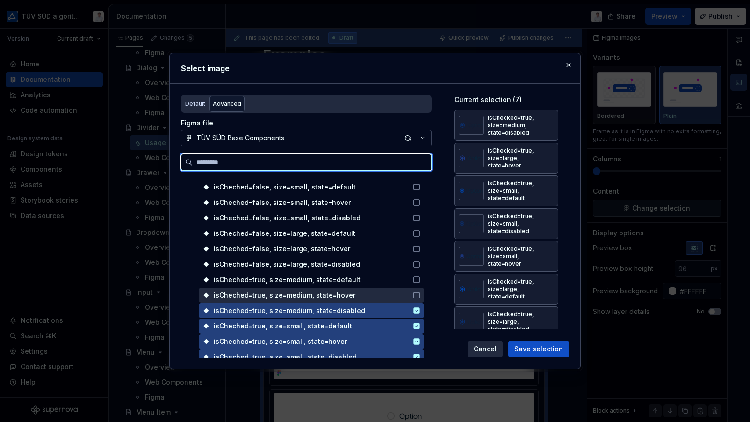
scroll to position [515, 0]
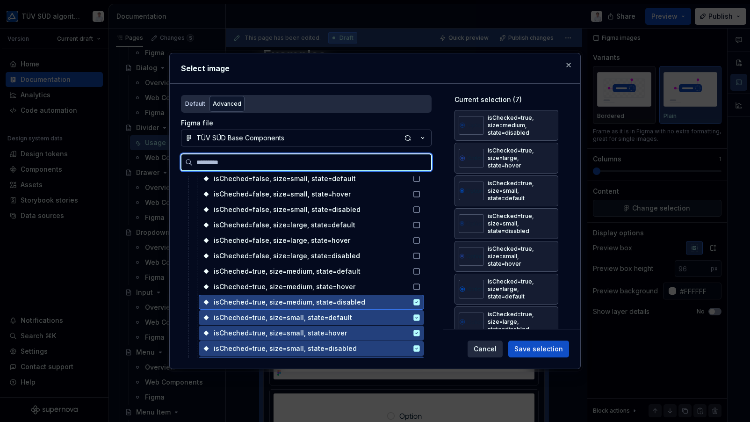
click at [415, 301] on icon at bounding box center [417, 302] width 6 height 6
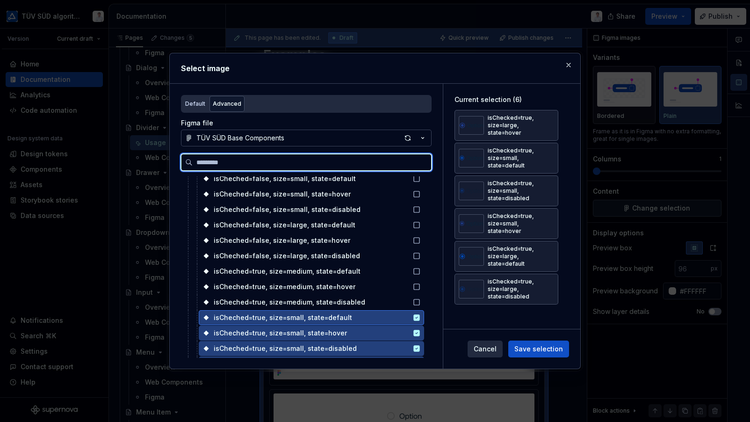
click at [417, 315] on icon at bounding box center [417, 317] width 6 height 6
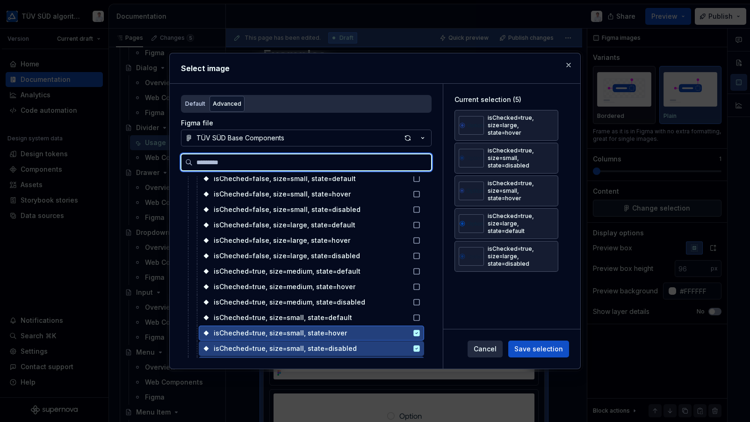
click at [417, 332] on icon at bounding box center [417, 333] width 6 height 6
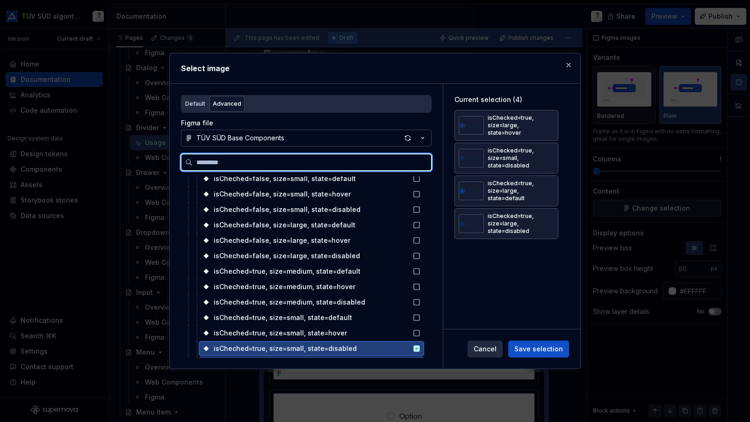
click at [418, 348] on icon at bounding box center [416, 348] width 7 height 7
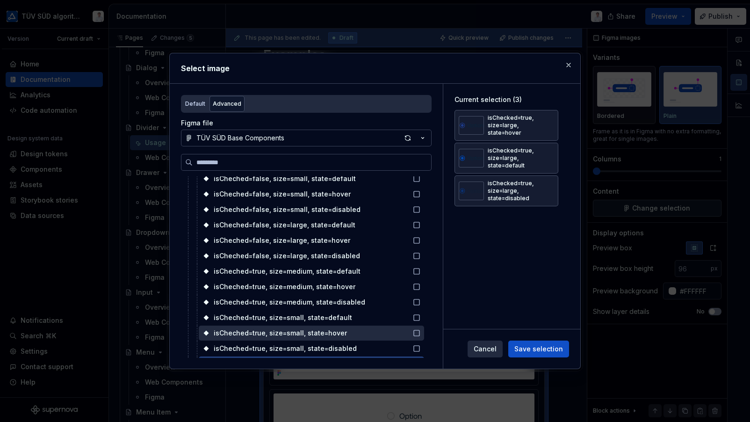
scroll to position [608, 0]
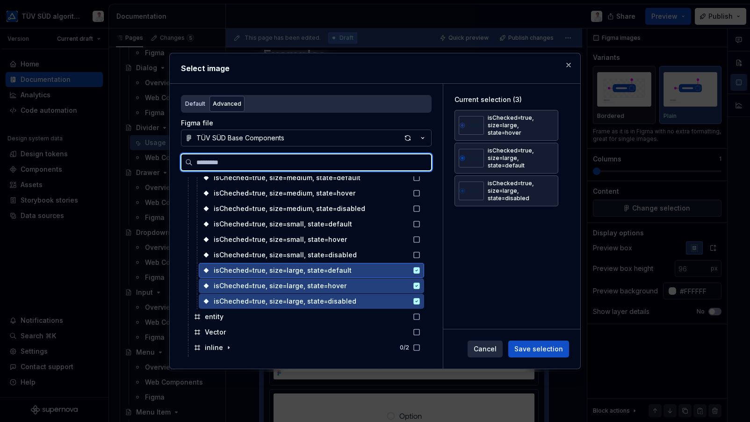
click at [416, 269] on icon at bounding box center [417, 270] width 6 height 6
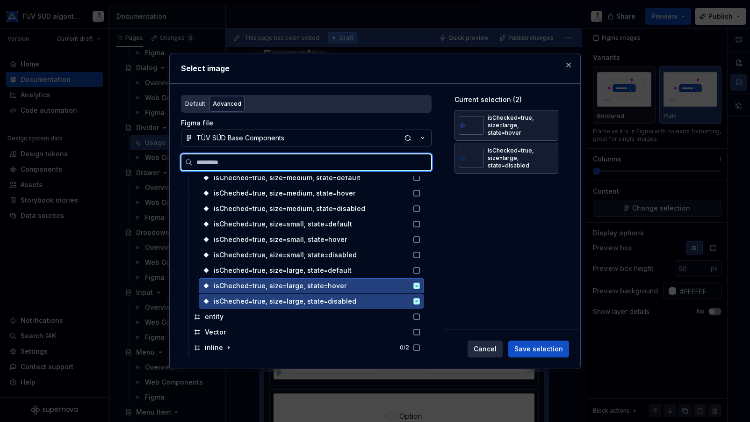
click at [416, 283] on icon at bounding box center [417, 286] width 6 height 6
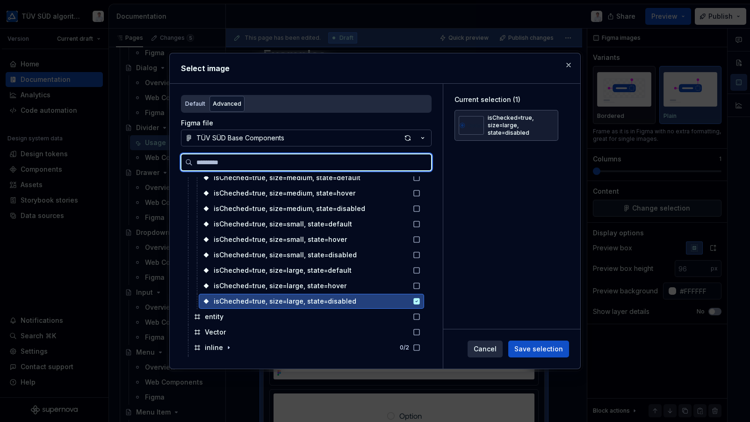
click at [418, 299] on icon at bounding box center [417, 301] width 6 height 6
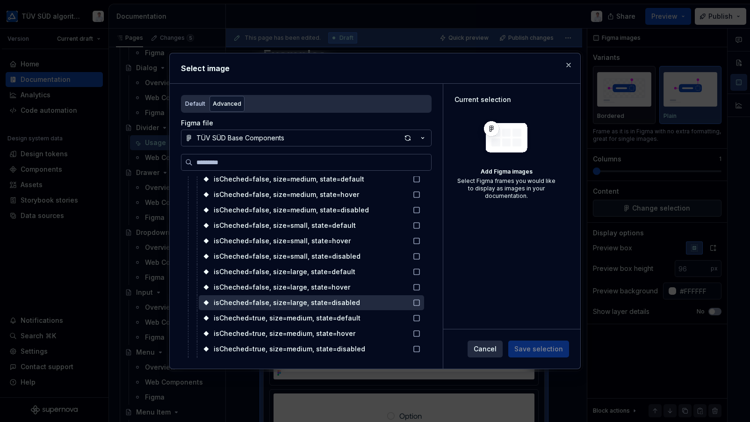
scroll to position [187, 0]
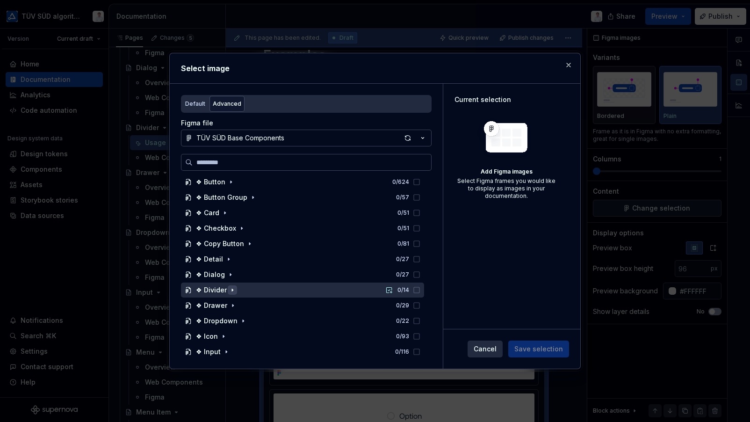
click at [229, 290] on icon "button" at bounding box center [232, 289] width 7 height 7
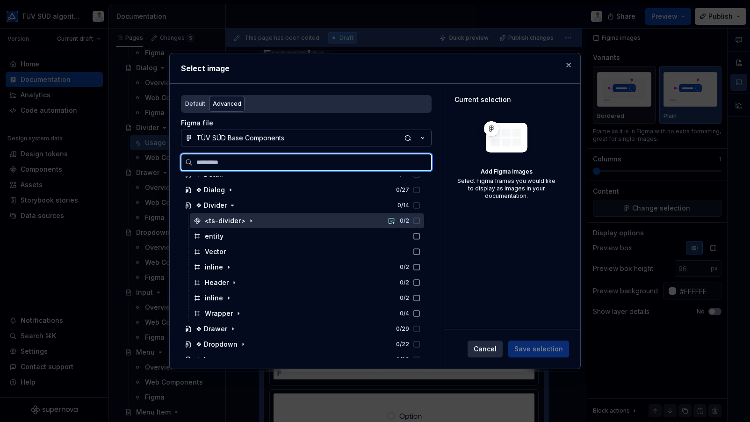
scroll to position [281, 0]
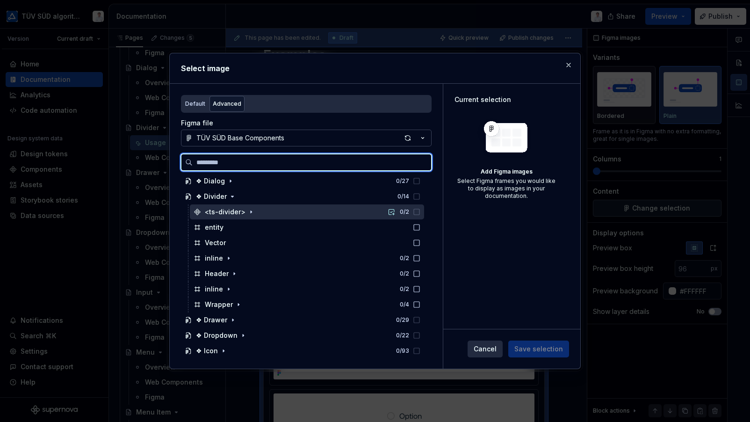
click at [416, 212] on icon at bounding box center [416, 211] width 7 height 7
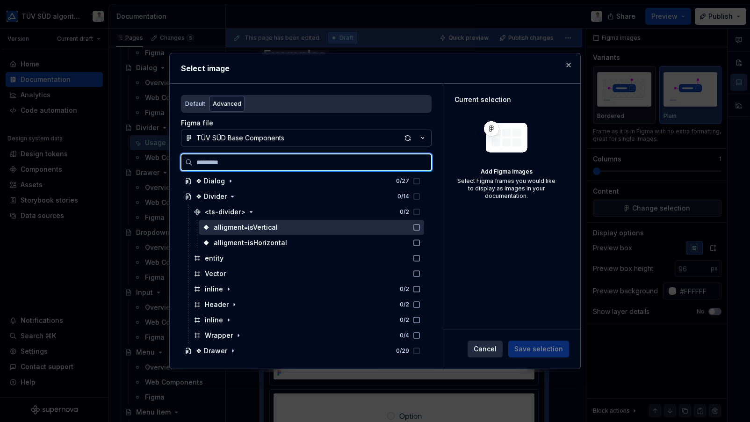
click at [415, 225] on icon at bounding box center [416, 227] width 7 height 7
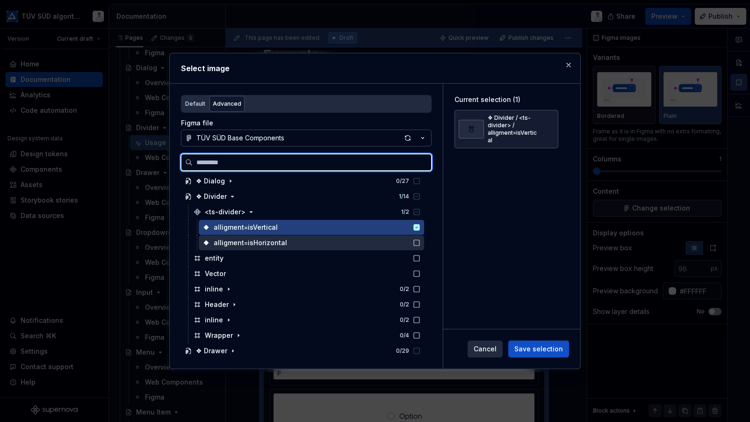
click at [417, 240] on icon at bounding box center [416, 242] width 7 height 7
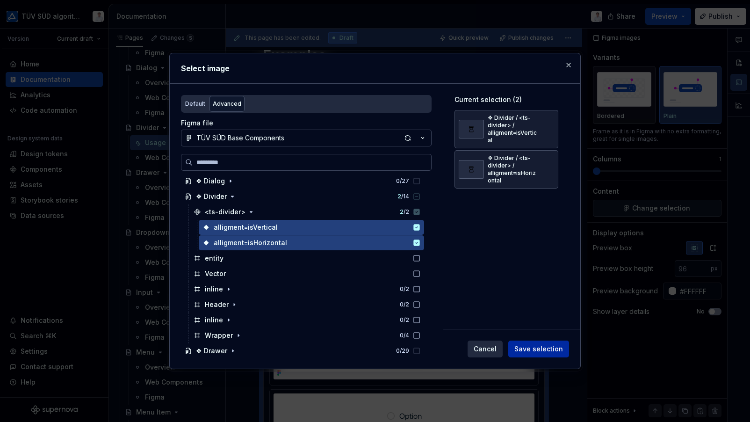
click at [545, 346] on span "Save selection" at bounding box center [539, 348] width 49 height 9
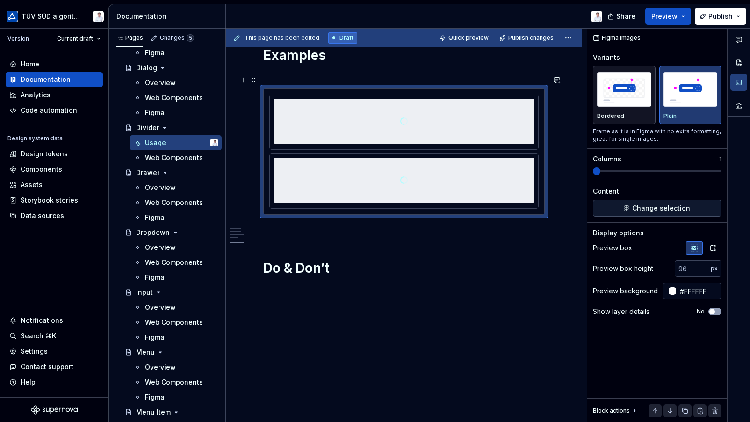
click at [520, 178] on div at bounding box center [404, 180] width 261 height 94
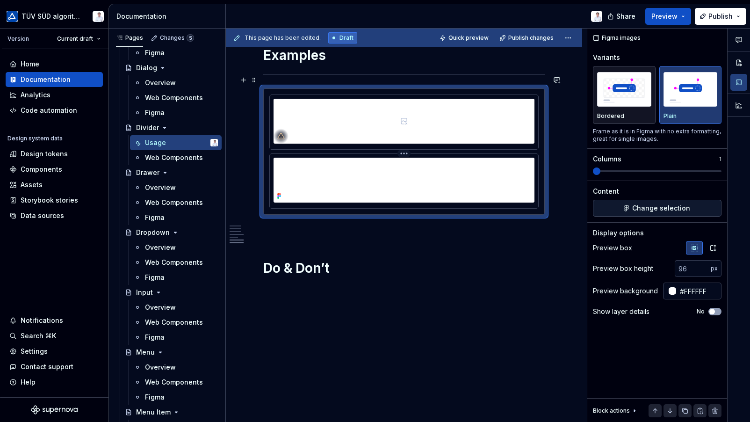
click at [486, 178] on div at bounding box center [404, 180] width 261 height 45
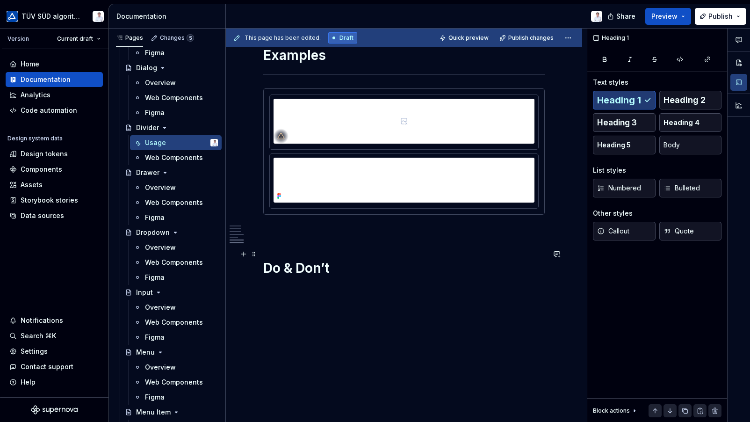
click at [528, 260] on h1 "Do & Don’t" at bounding box center [404, 268] width 282 height 17
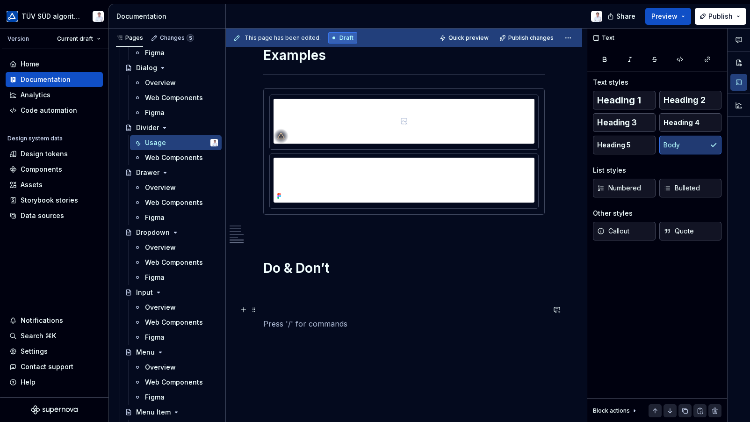
click at [515, 318] on p at bounding box center [404, 323] width 282 height 11
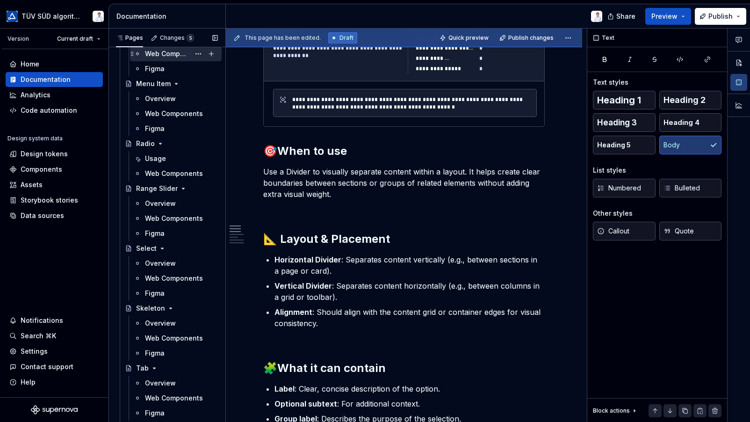
scroll to position [1263, 0]
click at [157, 156] on div "Usage" at bounding box center [155, 159] width 21 height 9
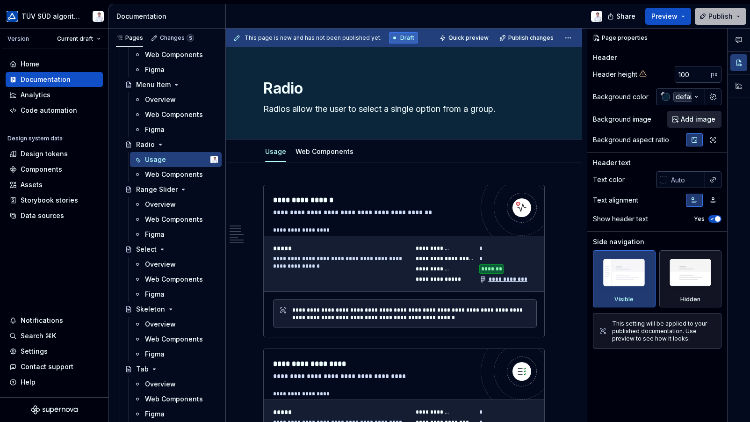
click at [739, 16] on button "Publish" at bounding box center [720, 16] width 51 height 17
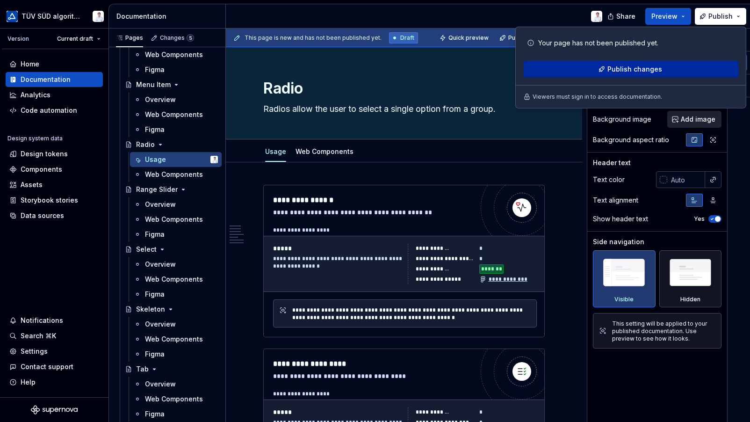
click at [644, 69] on span "Publish changes" at bounding box center [635, 69] width 55 height 9
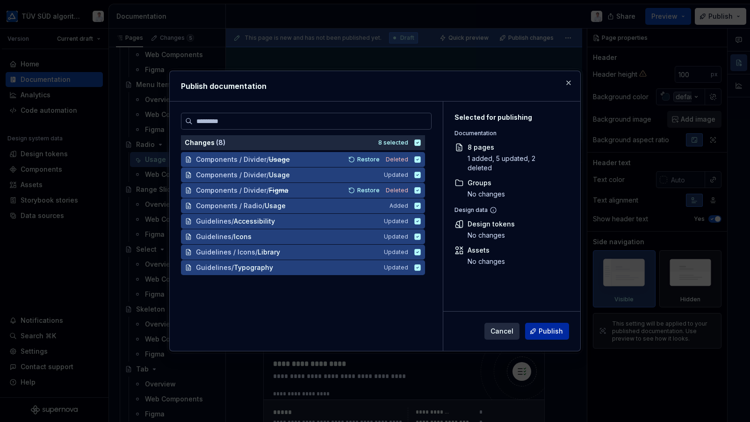
click at [552, 336] on button "Publish" at bounding box center [547, 331] width 44 height 17
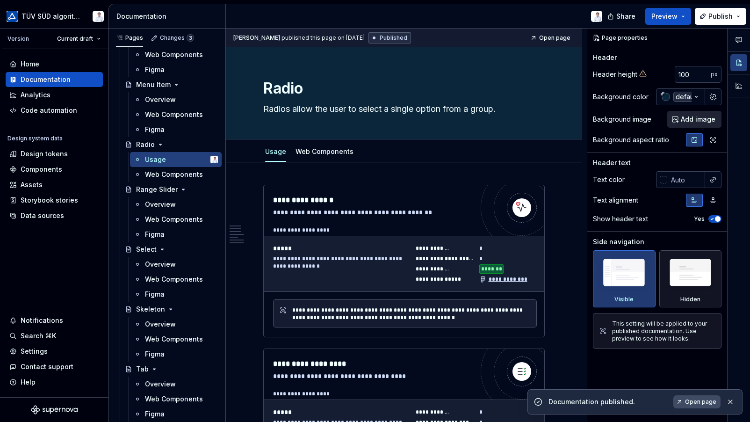
click at [695, 401] on span "Open page" at bounding box center [700, 401] width 31 height 7
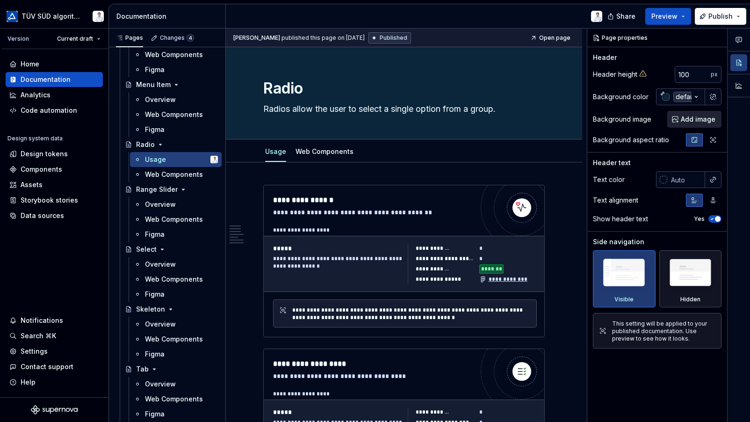
type textarea "*"
